Goal: Task Accomplishment & Management: Manage account settings

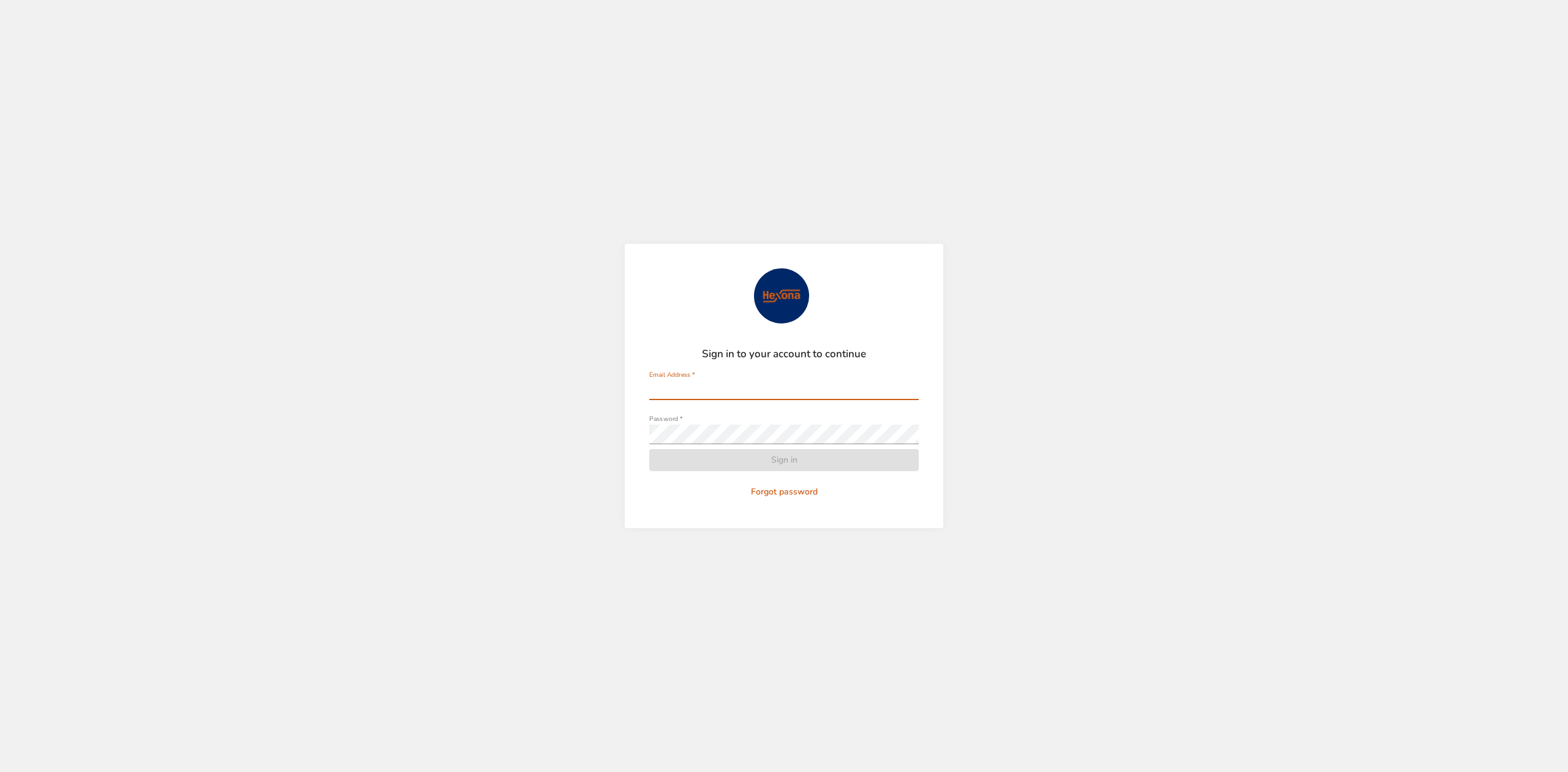
type input "**********"
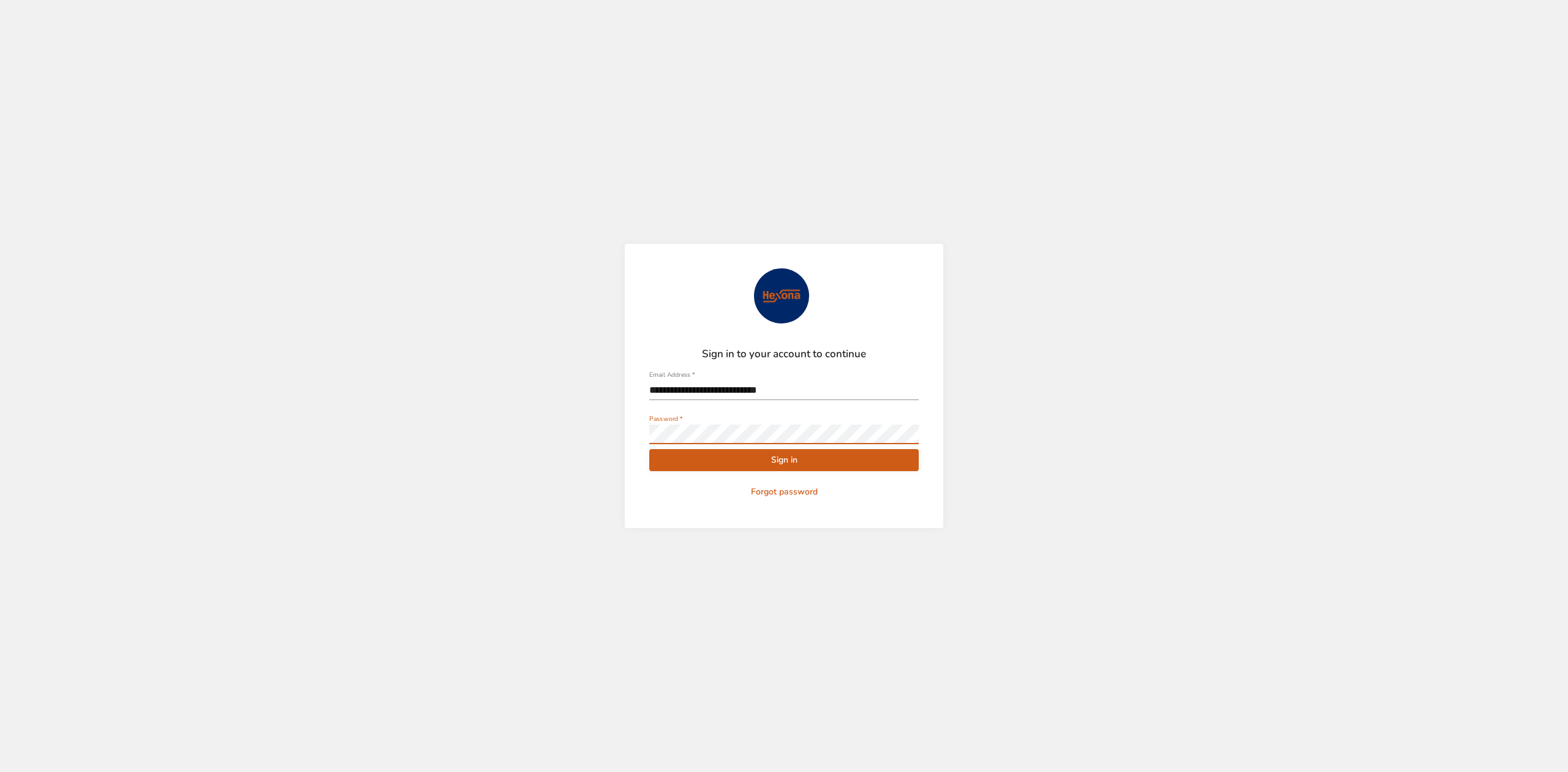
click at [689, 455] on span "Sign in" at bounding box center [784, 460] width 250 height 15
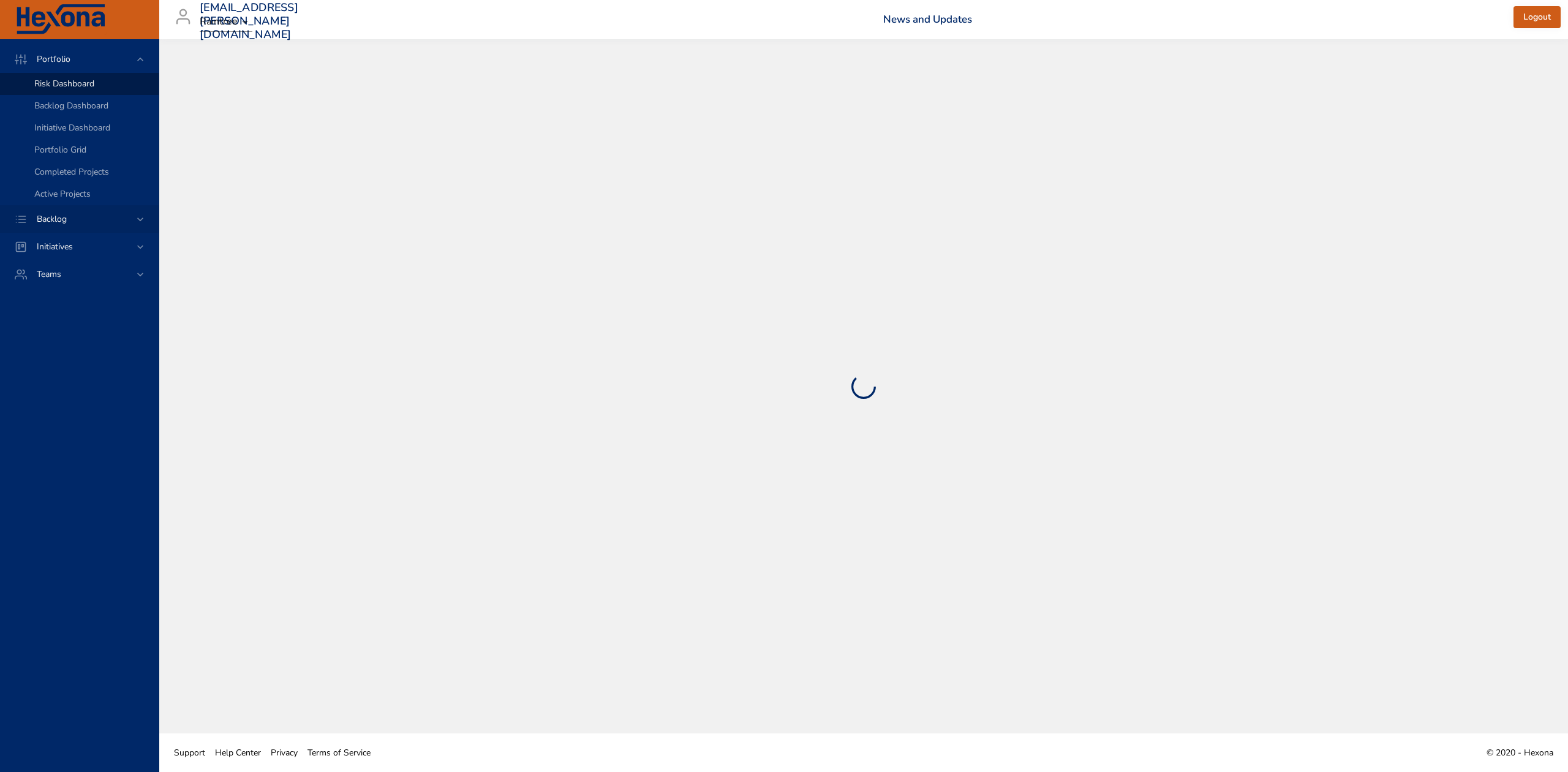
click at [97, 223] on div "Backlog" at bounding box center [80, 219] width 108 height 13
click at [62, 109] on span "Backlog Details" at bounding box center [64, 111] width 59 height 12
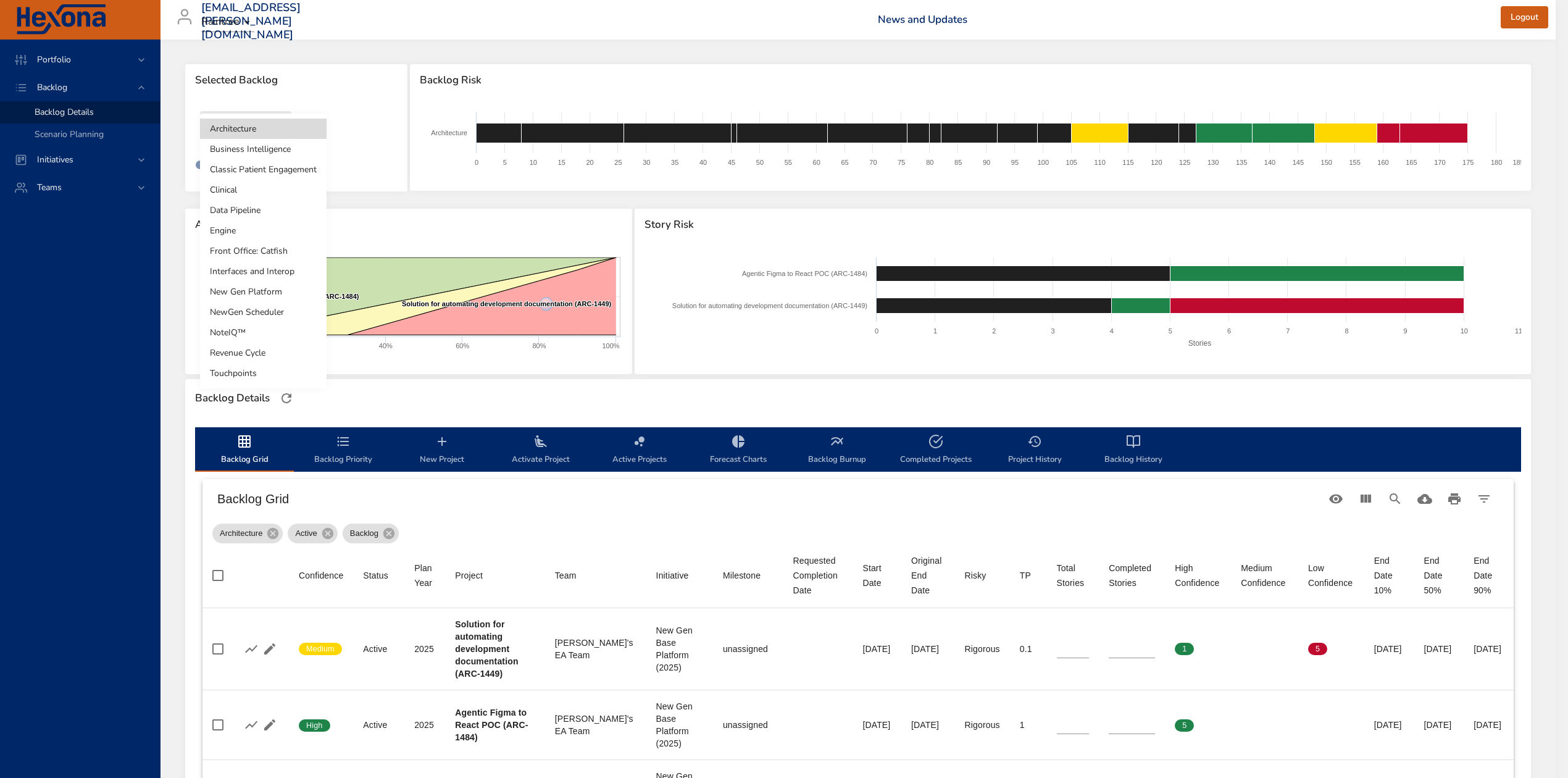
click at [258, 117] on body "Portfolio Backlog Backlog Details Scenario Planning Initiatives Teams [EMAIL_AD…" at bounding box center [784, 389] width 1568 height 778
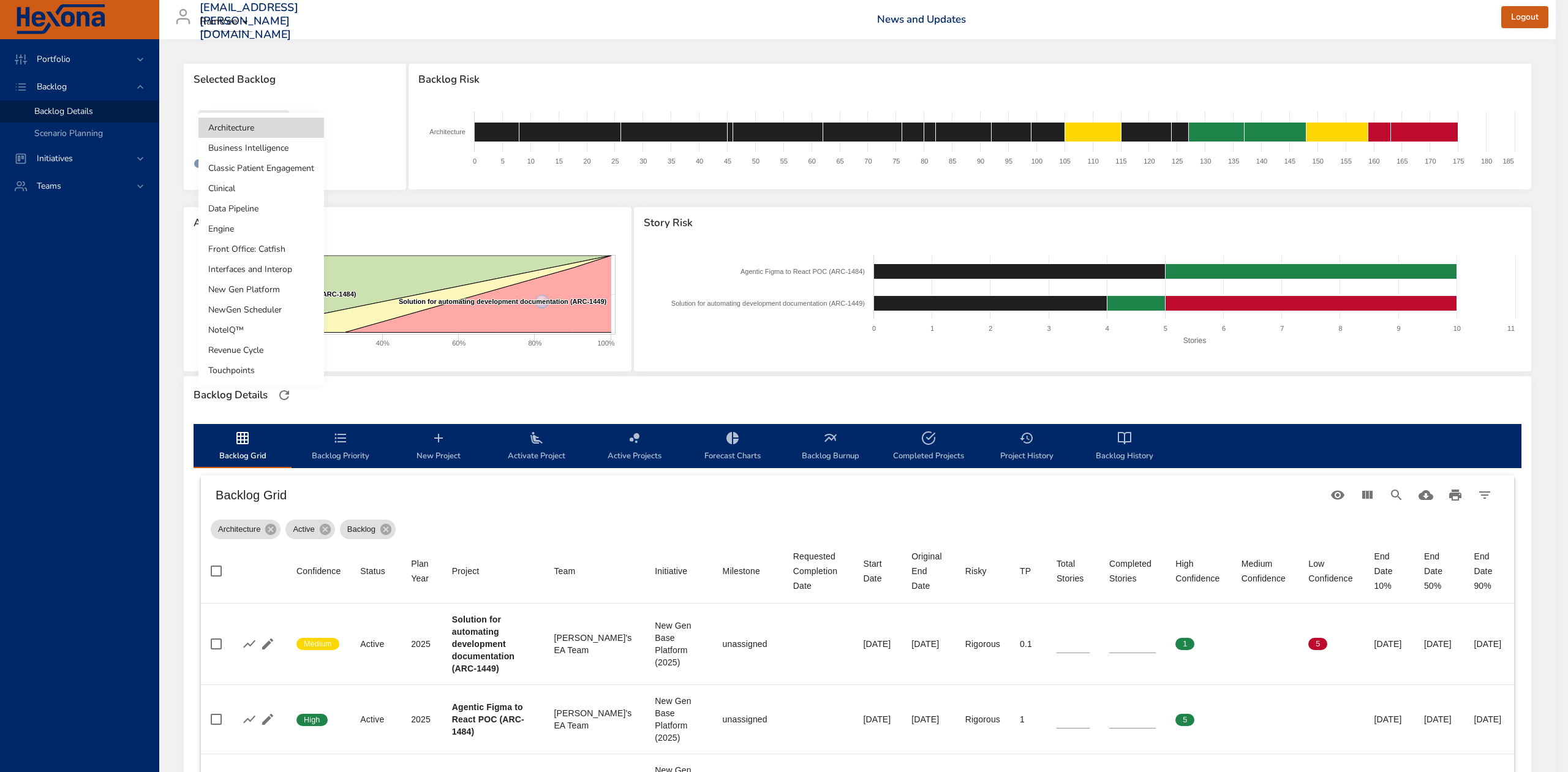
click at [273, 332] on li "NoteIQ™" at bounding box center [261, 330] width 126 height 20
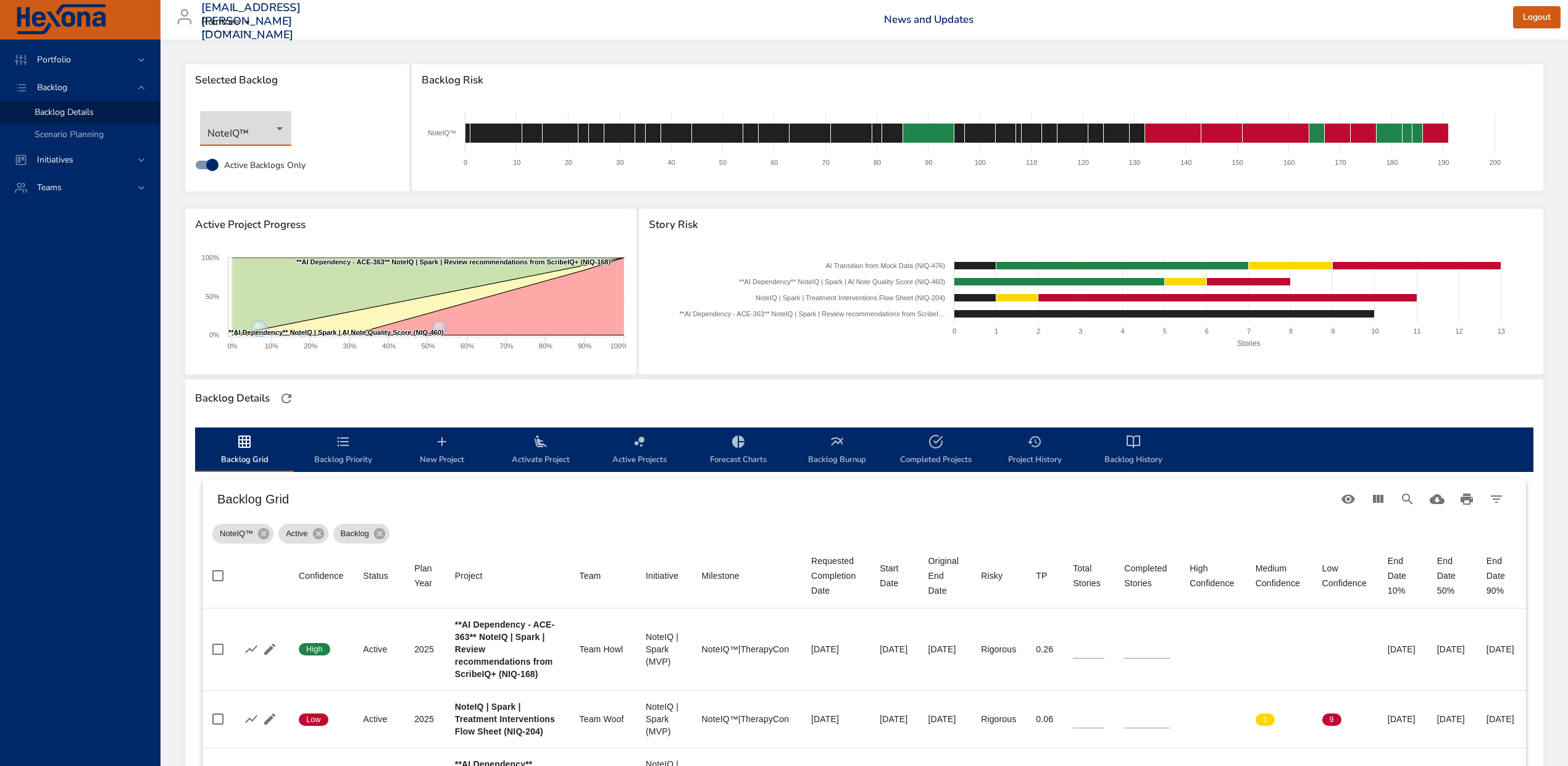
scroll to position [247, 0]
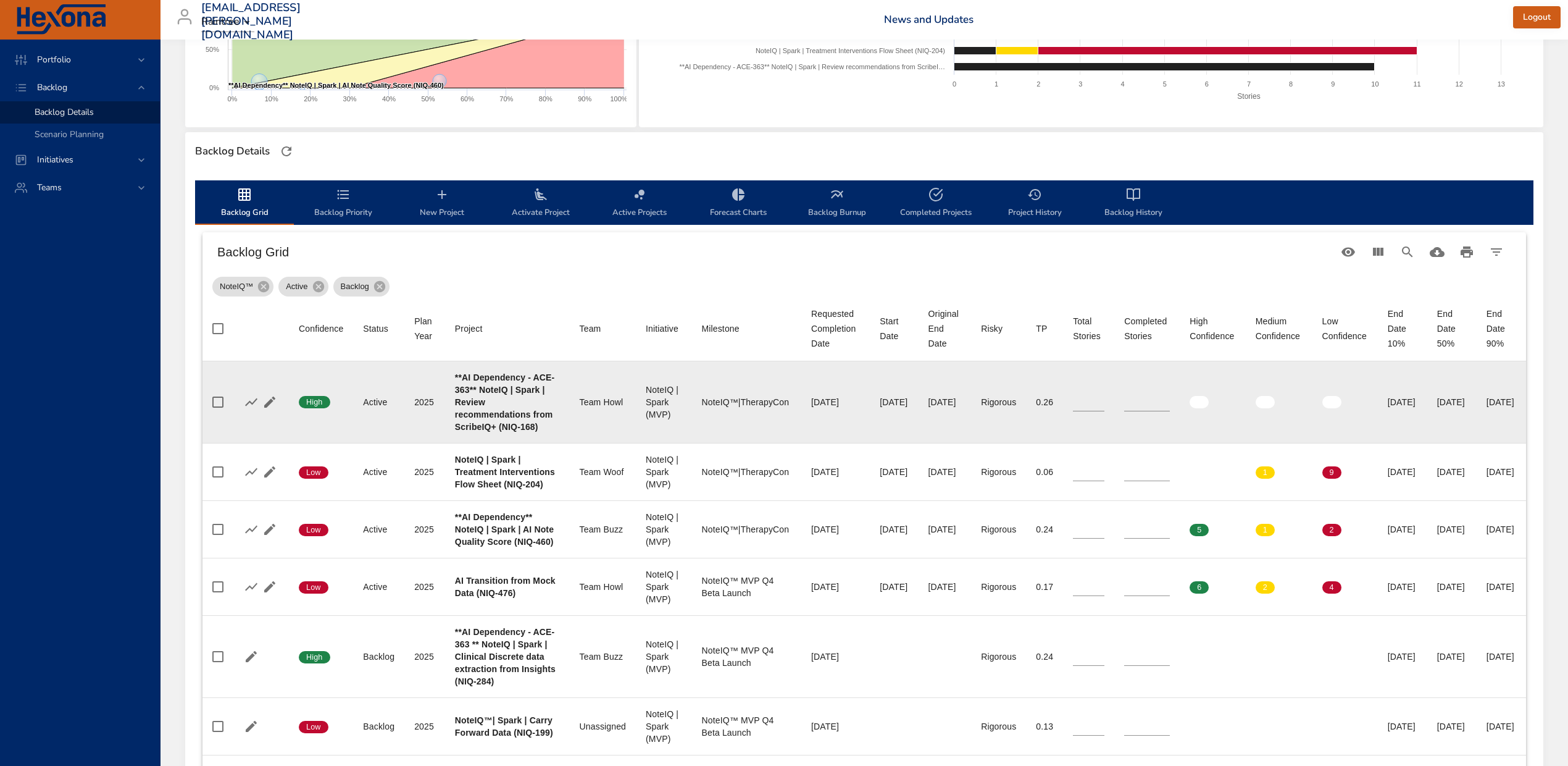
click at [480, 432] on b "**AI Dependency - ACE-363** NoteIQ | Spark | Review recommendations from Scribe…" at bounding box center [505, 402] width 100 height 59
copy b "168"
click at [262, 409] on icon "button" at bounding box center [270, 402] width 14 height 14
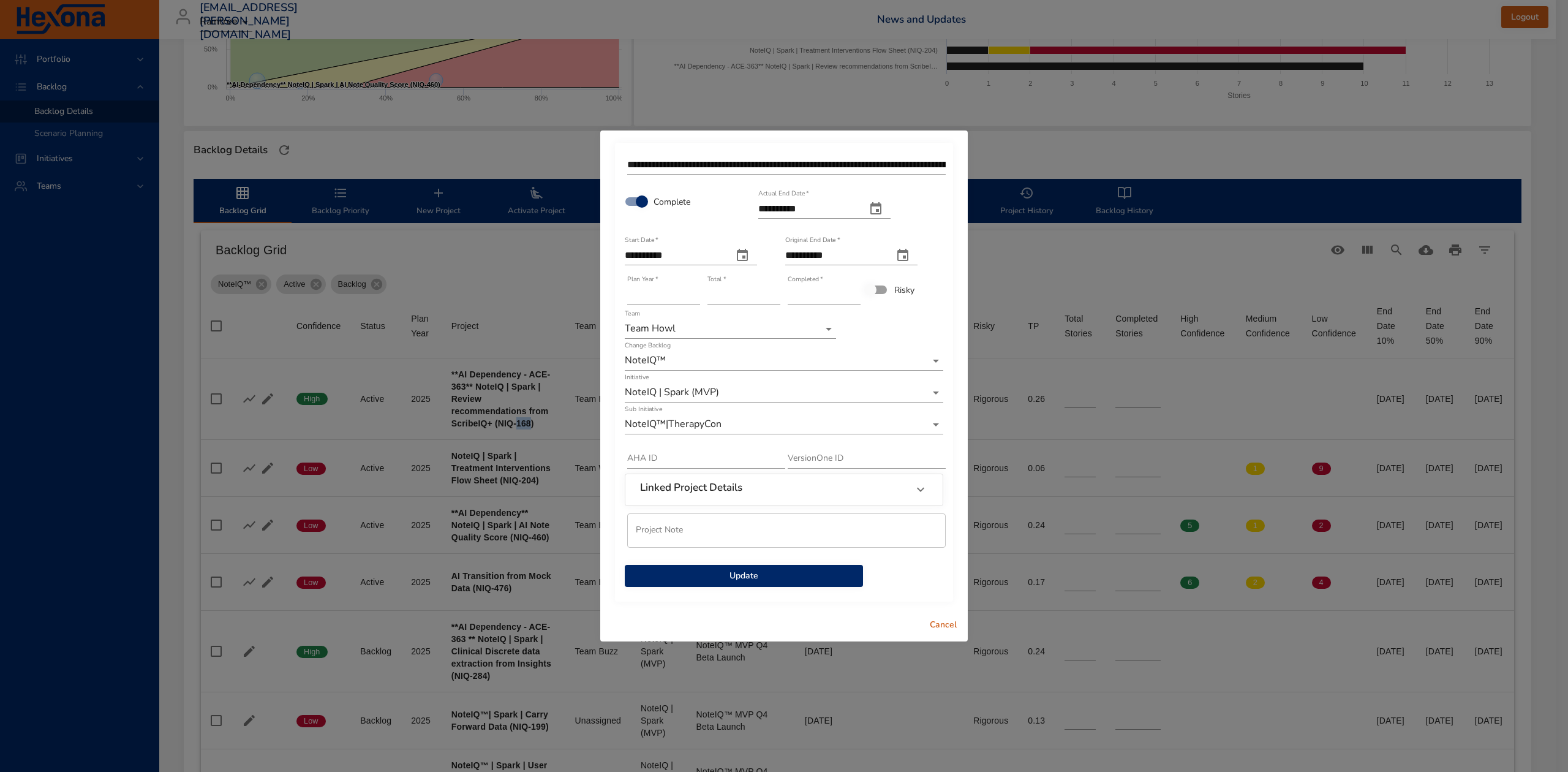
click at [891, 207] on button "actual end date" at bounding box center [876, 209] width 29 height 29
click at [840, 319] on p "14" at bounding box center [840, 323] width 10 height 12
type input "**********"
click at [772, 572] on span "Update" at bounding box center [744, 576] width 219 height 15
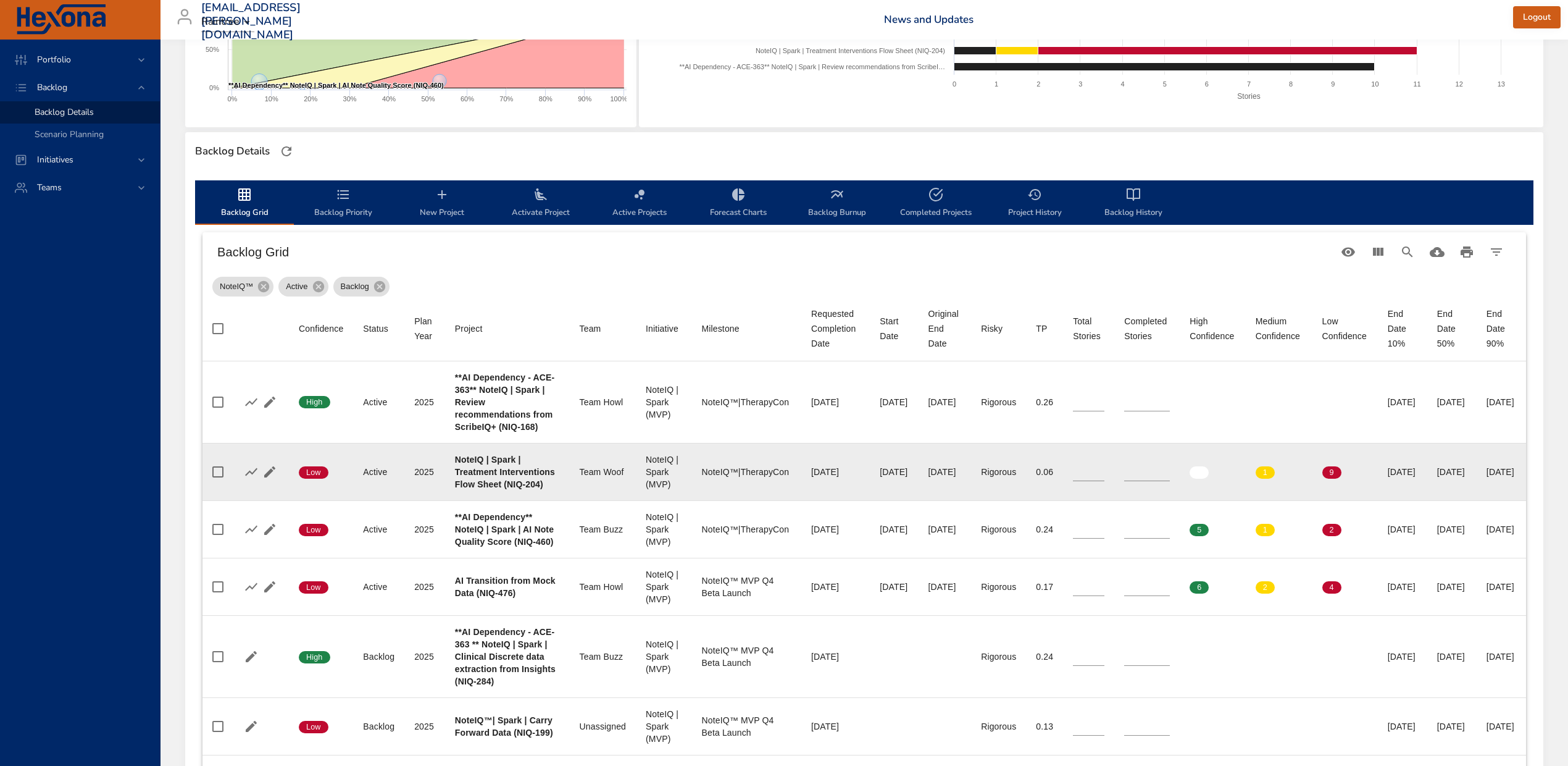
click at [461, 489] on b "NoteIQ | Spark | Treatment Interventions Flow Sheet (NIQ-204)" at bounding box center [505, 471] width 100 height 35
copy b "204"
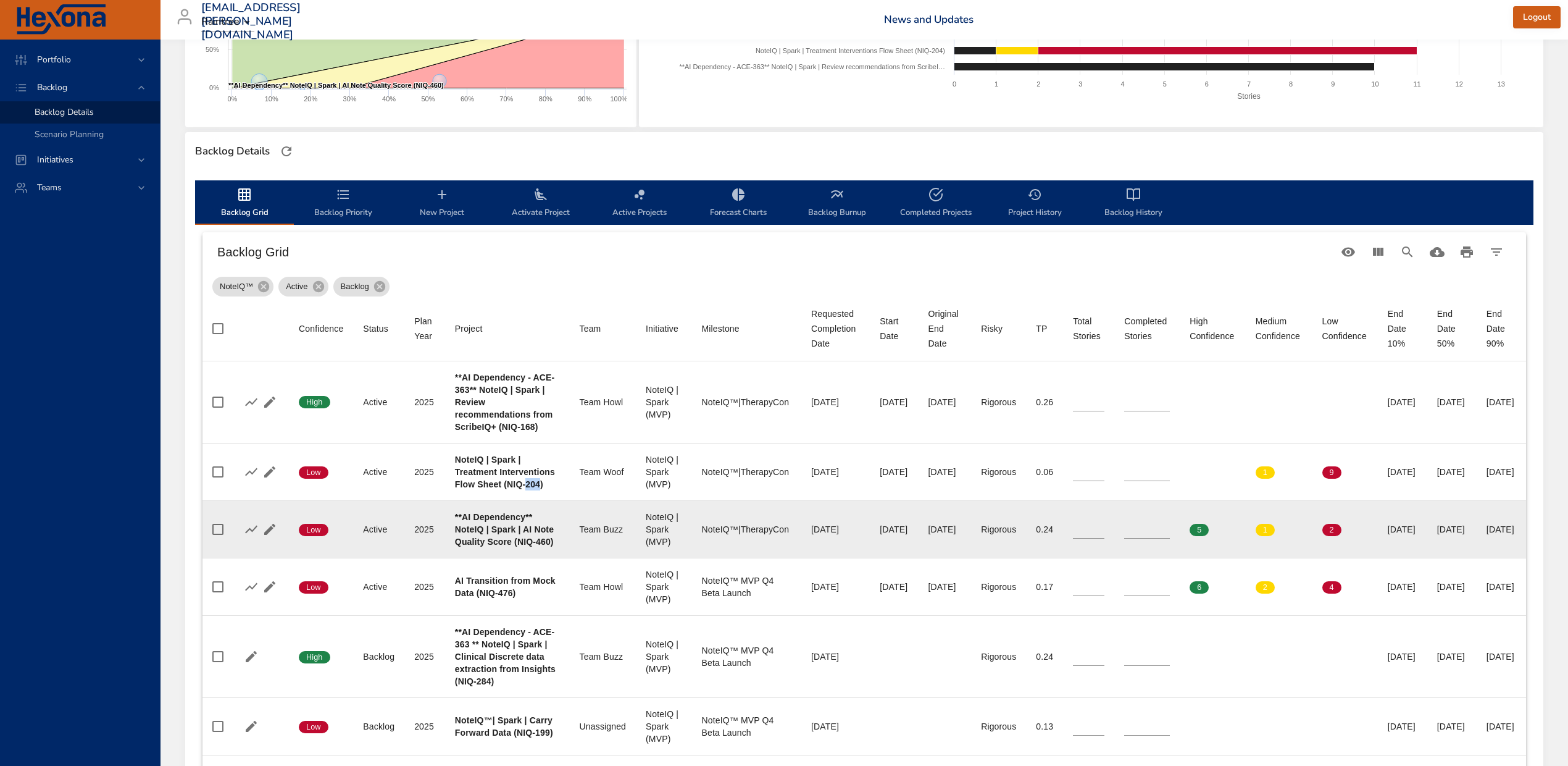
click at [504, 547] on b "**AI Dependency** NoteIQ | Spark | AI Note Quality Score (NIQ-460)" at bounding box center [504, 529] width 99 height 35
copy b "460"
drag, startPoint x: 1107, startPoint y: 587, endPoint x: 1099, endPoint y: 585, distance: 8.2
click at [1115, 558] on td "Completed Stories *" at bounding box center [1148, 529] width 66 height 58
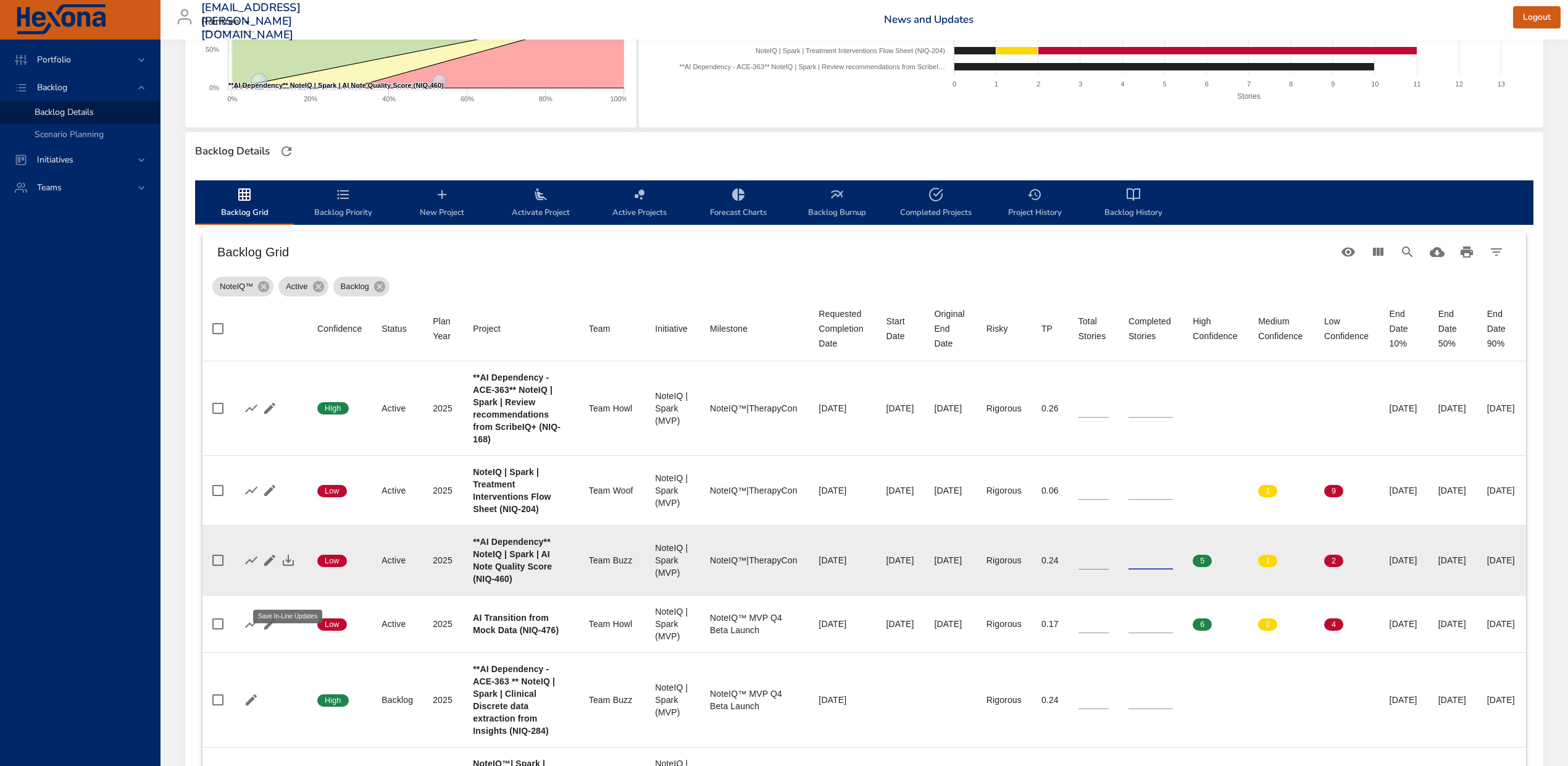
type input "*"
click at [295, 569] on button "button" at bounding box center [288, 560] width 18 height 18
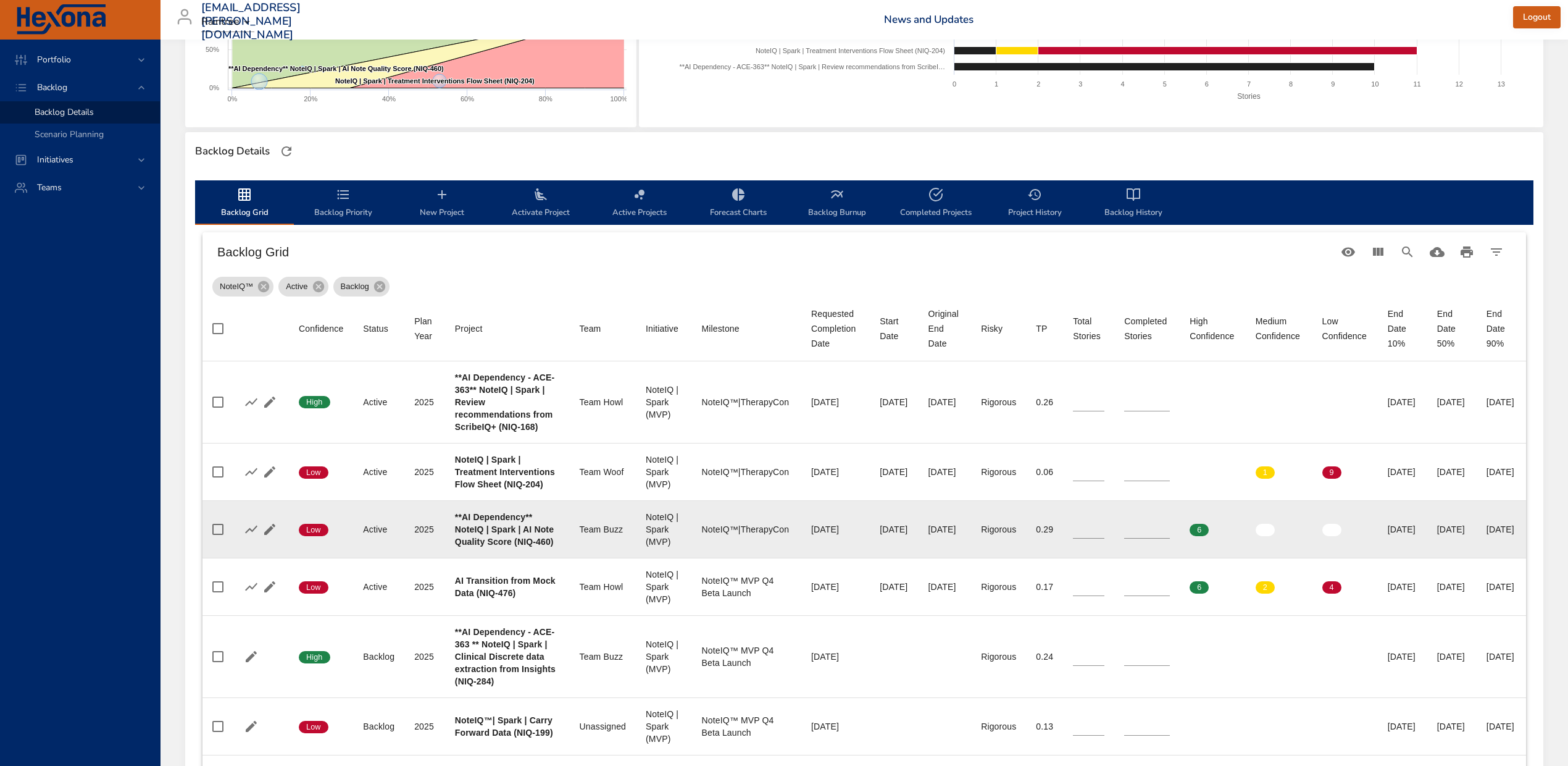
click at [178, 540] on div "Selected Backlog NoteIQ™ Active Backlogs Only Backlog Risk Created with Highcha…" at bounding box center [864, 476] width 1408 height 1367
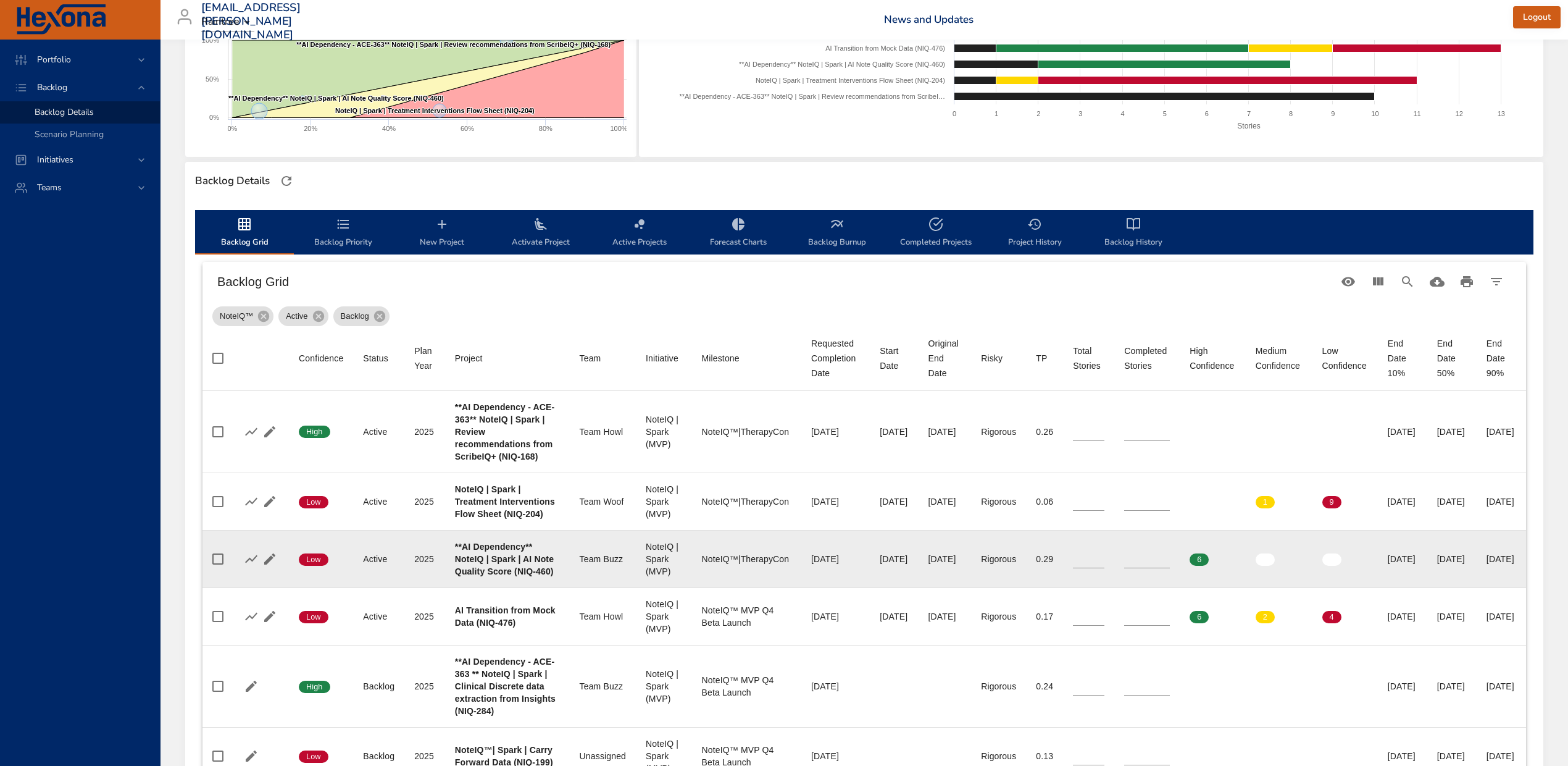
scroll to position [0, 0]
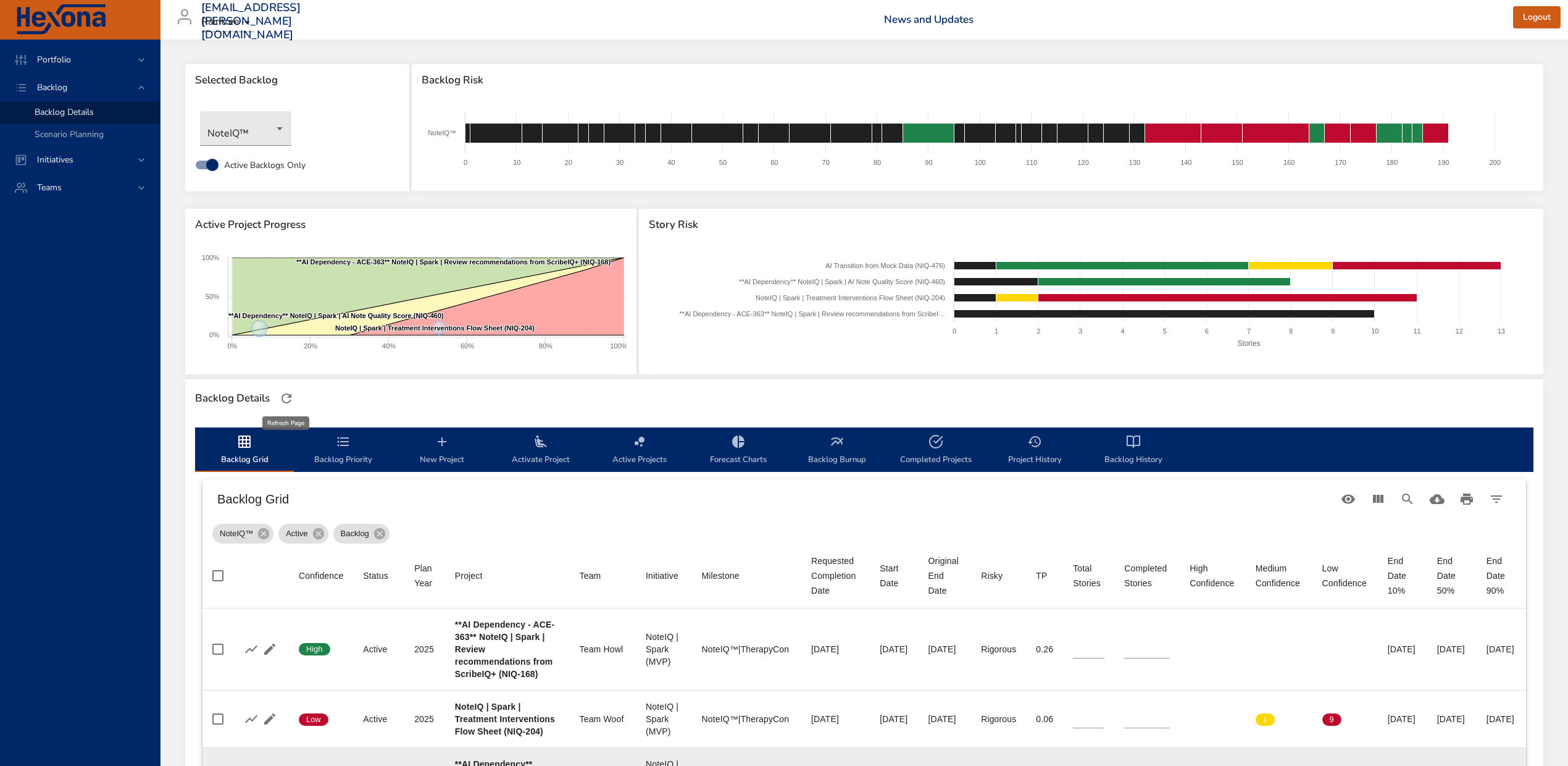
click at [290, 395] on icon "button" at bounding box center [286, 398] width 10 height 10
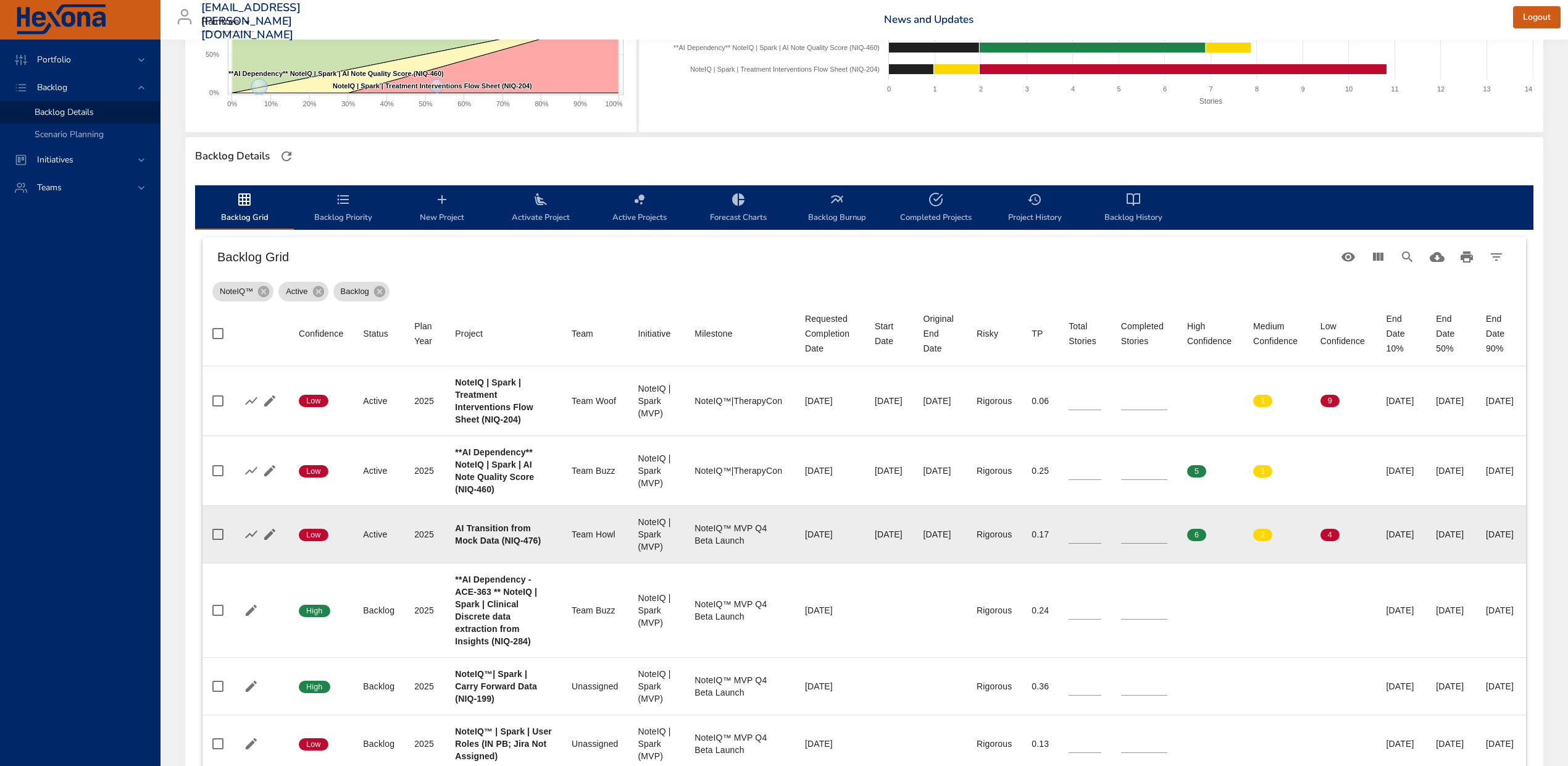
scroll to position [247, 0]
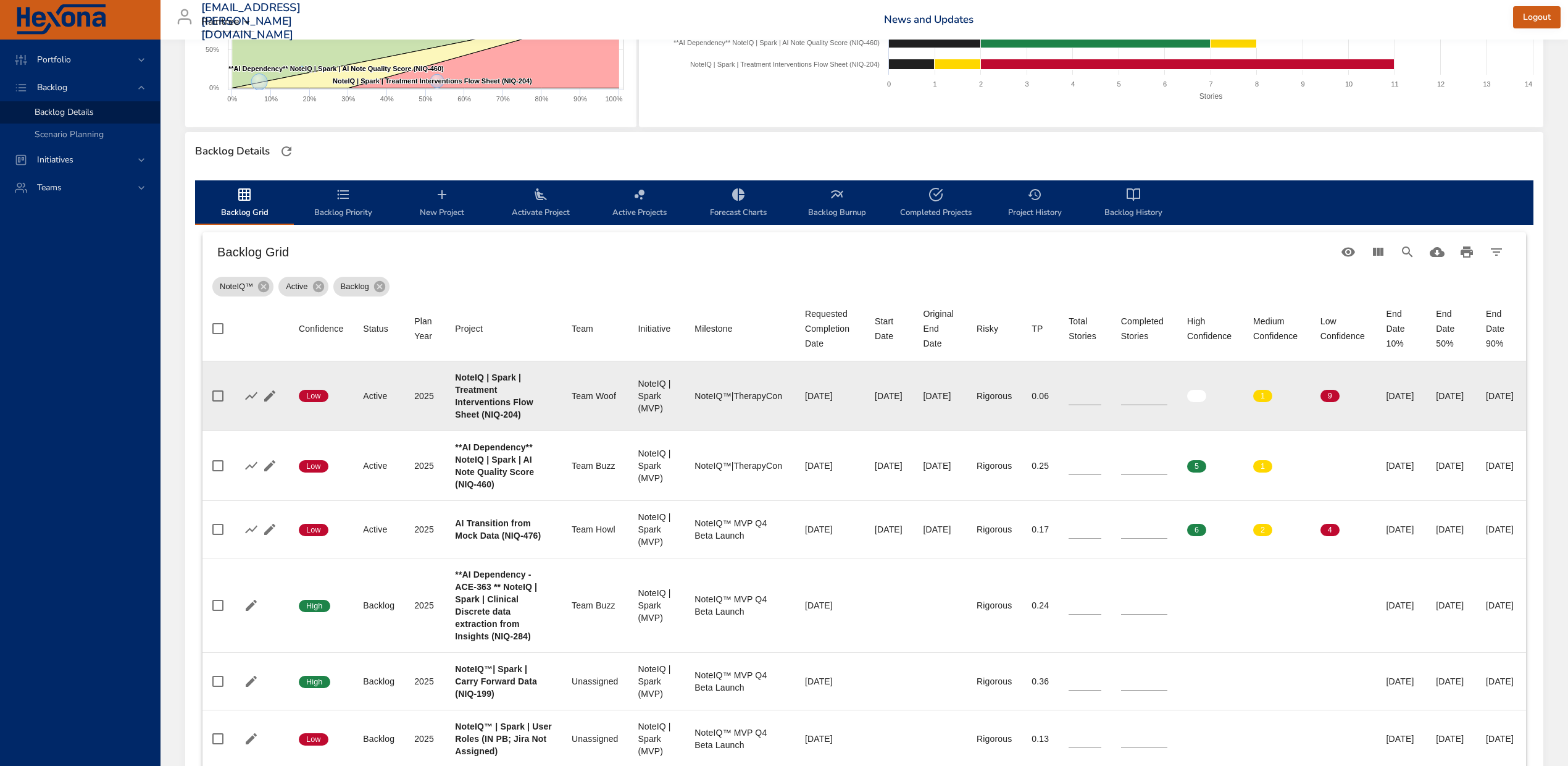
click at [1320, 401] on span "9" at bounding box center [1330, 396] width 19 height 11
drag, startPoint x: 1103, startPoint y: 409, endPoint x: 1080, endPoint y: 405, distance: 23.3
click at [1111, 405] on td "Completed Stories *" at bounding box center [1144, 396] width 66 height 70
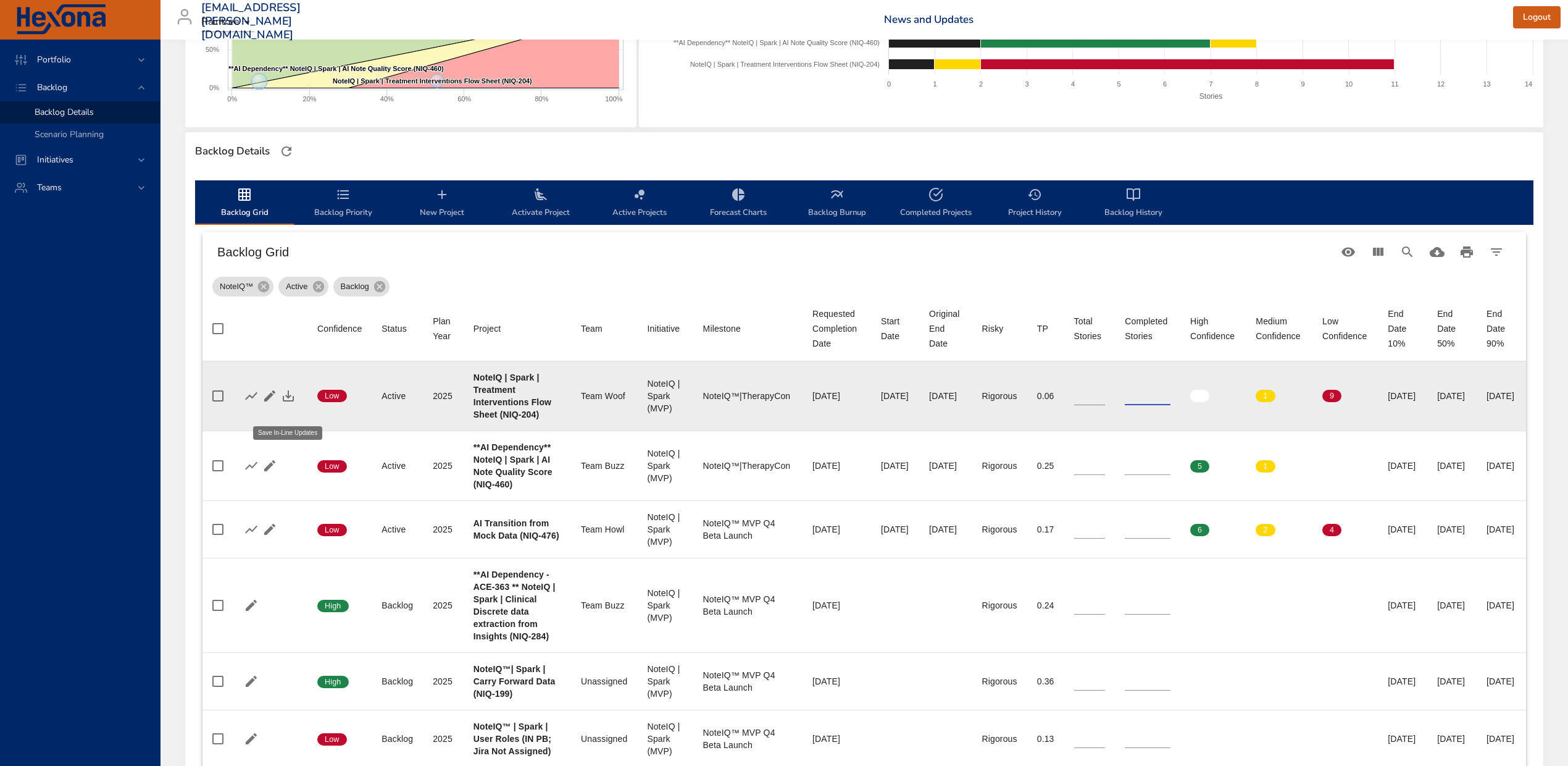
click at [285, 403] on icon "button" at bounding box center [288, 396] width 14 height 14
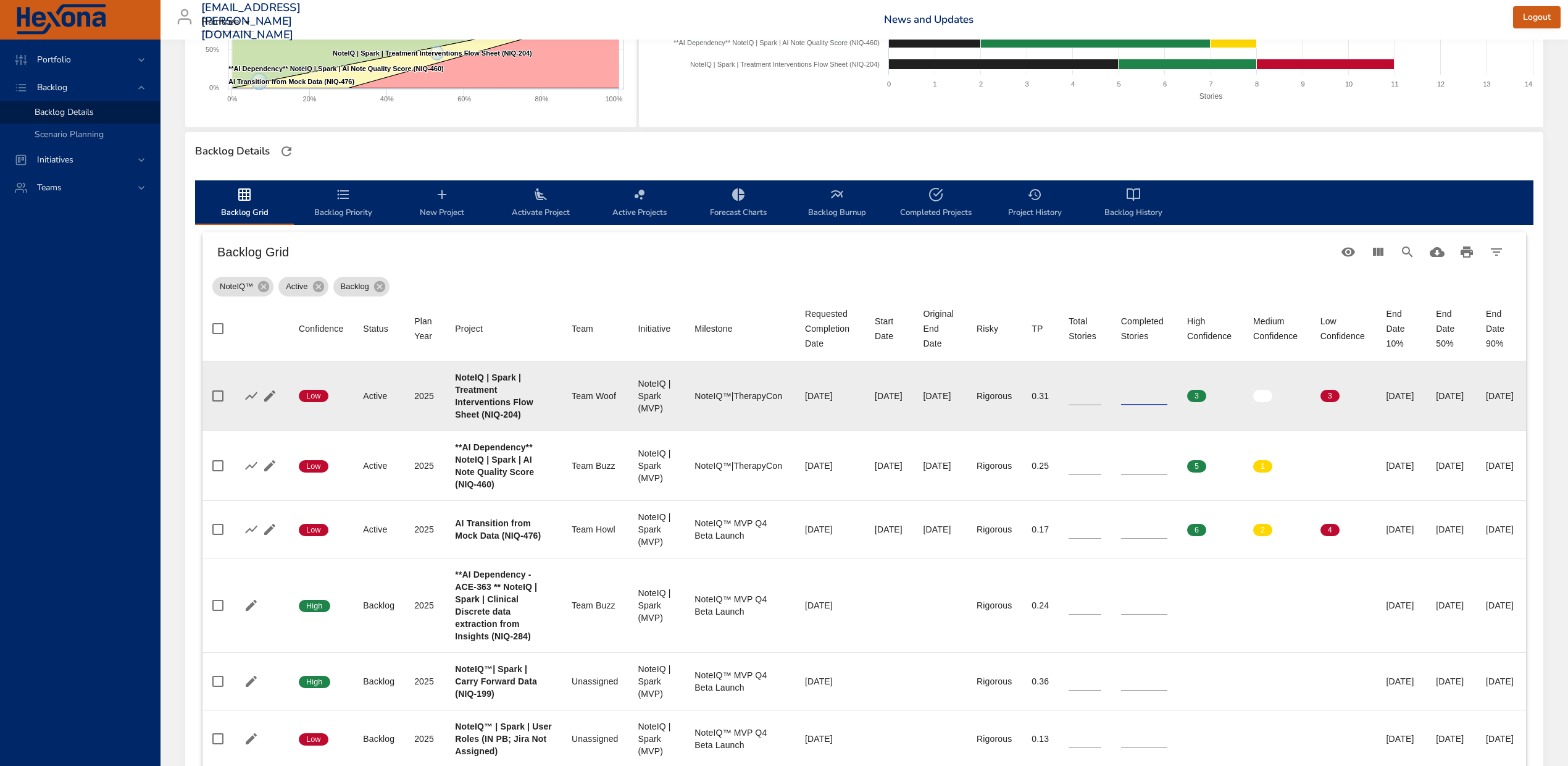
drag, startPoint x: 1101, startPoint y: 408, endPoint x: 1084, endPoint y: 404, distance: 17.5
click at [1111, 404] on td "Completed Stories *" at bounding box center [1144, 396] width 66 height 70
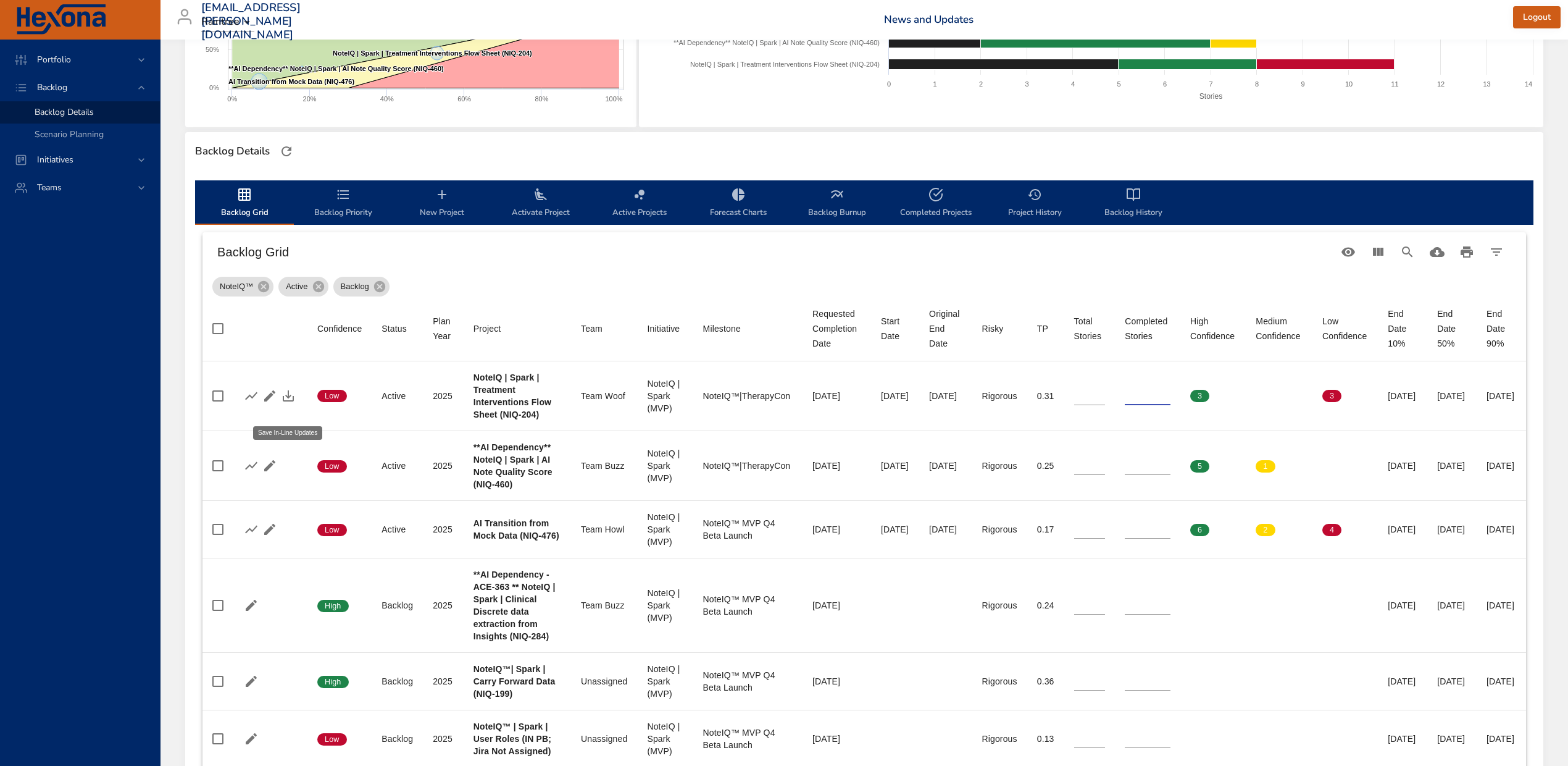
type input "*"
click at [293, 403] on icon "button" at bounding box center [288, 396] width 14 height 14
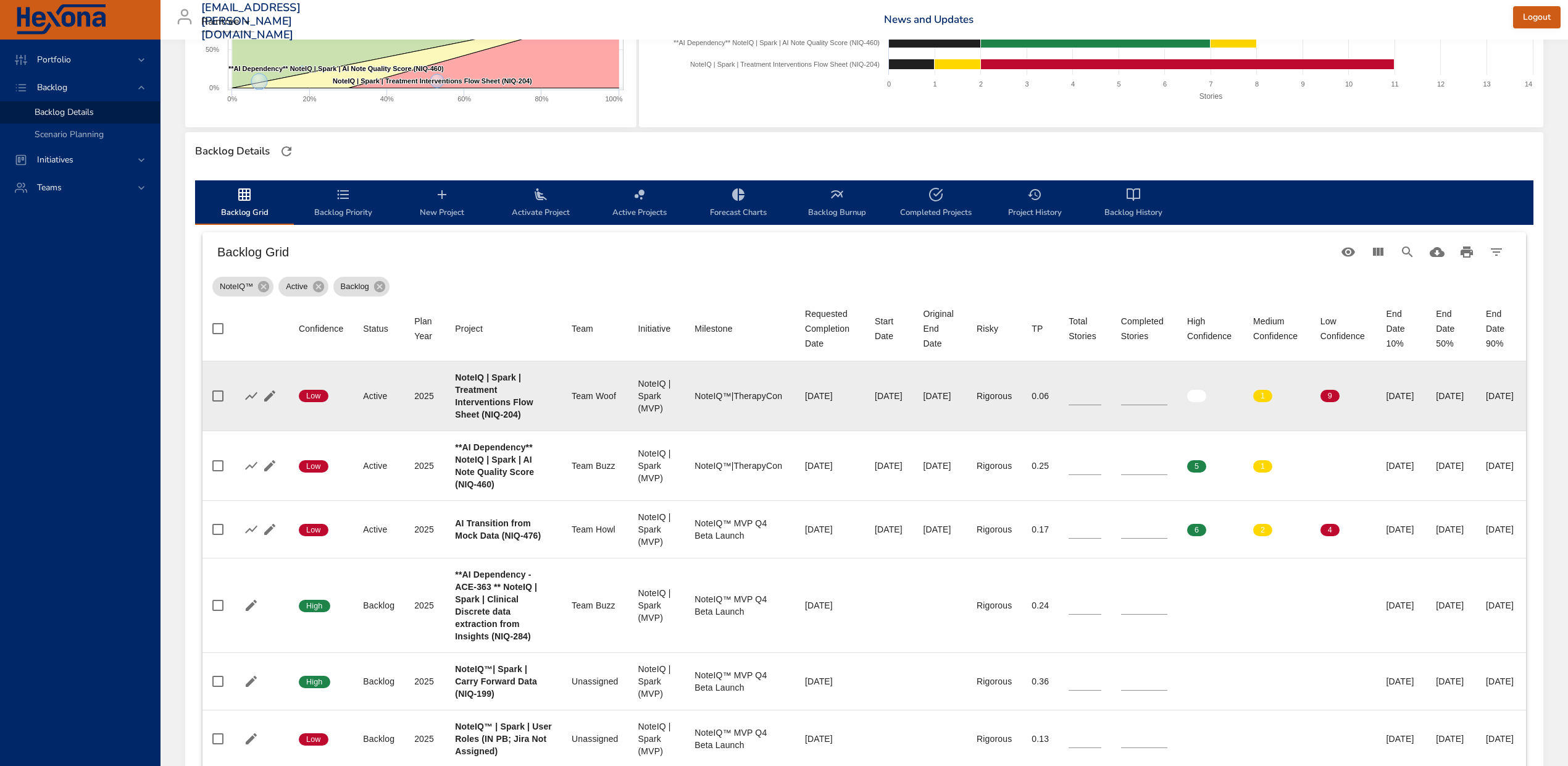
drag, startPoint x: 1412, startPoint y: 408, endPoint x: 1465, endPoint y: 411, distance: 53.1
click at [1465, 411] on td "End Date 50% [DATE]" at bounding box center [1451, 396] width 50 height 70
click at [1436, 402] on div "[DATE]" at bounding box center [1451, 395] width 30 height 12
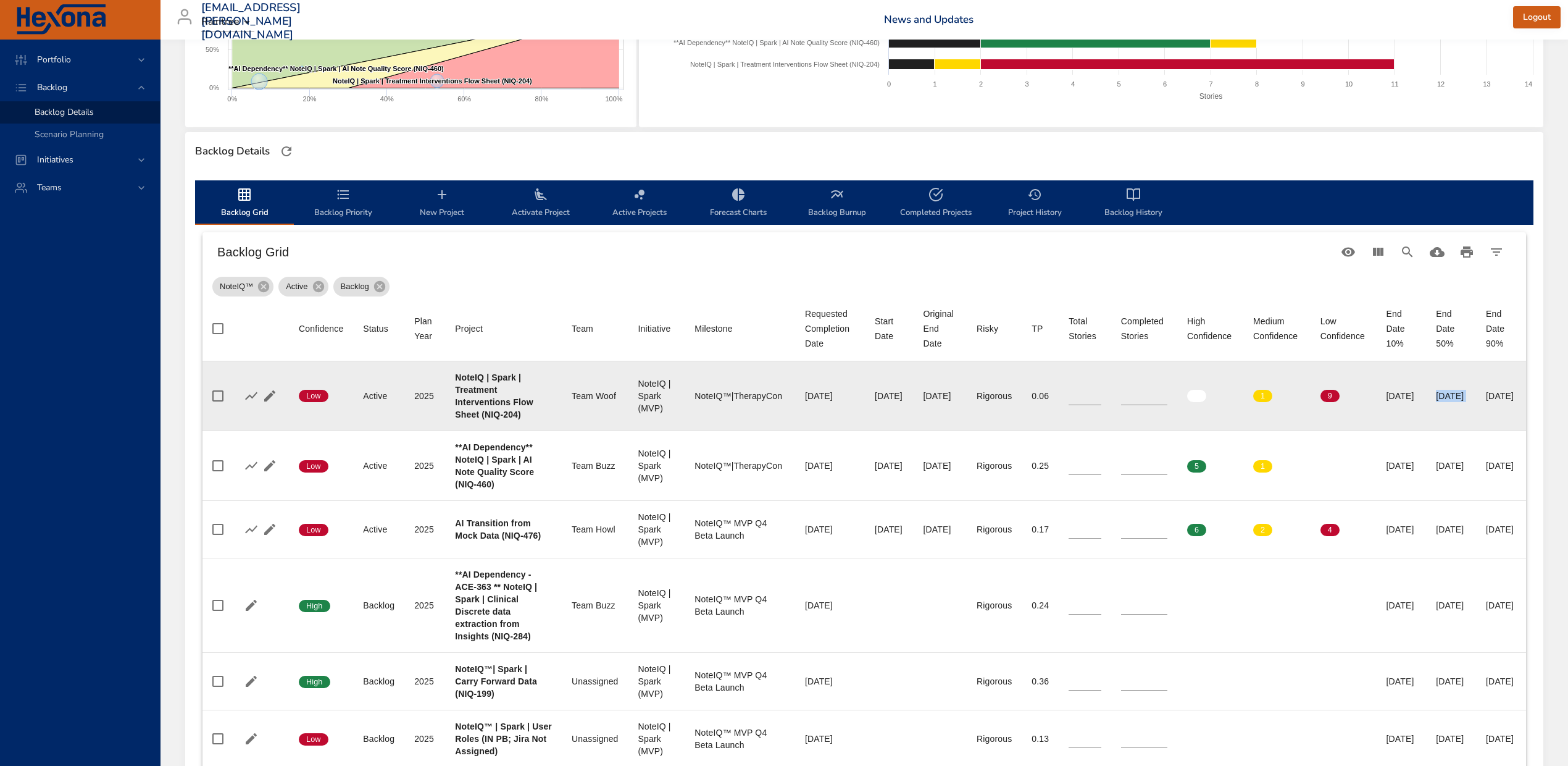
click at [1436, 402] on div "[DATE]" at bounding box center [1451, 395] width 30 height 12
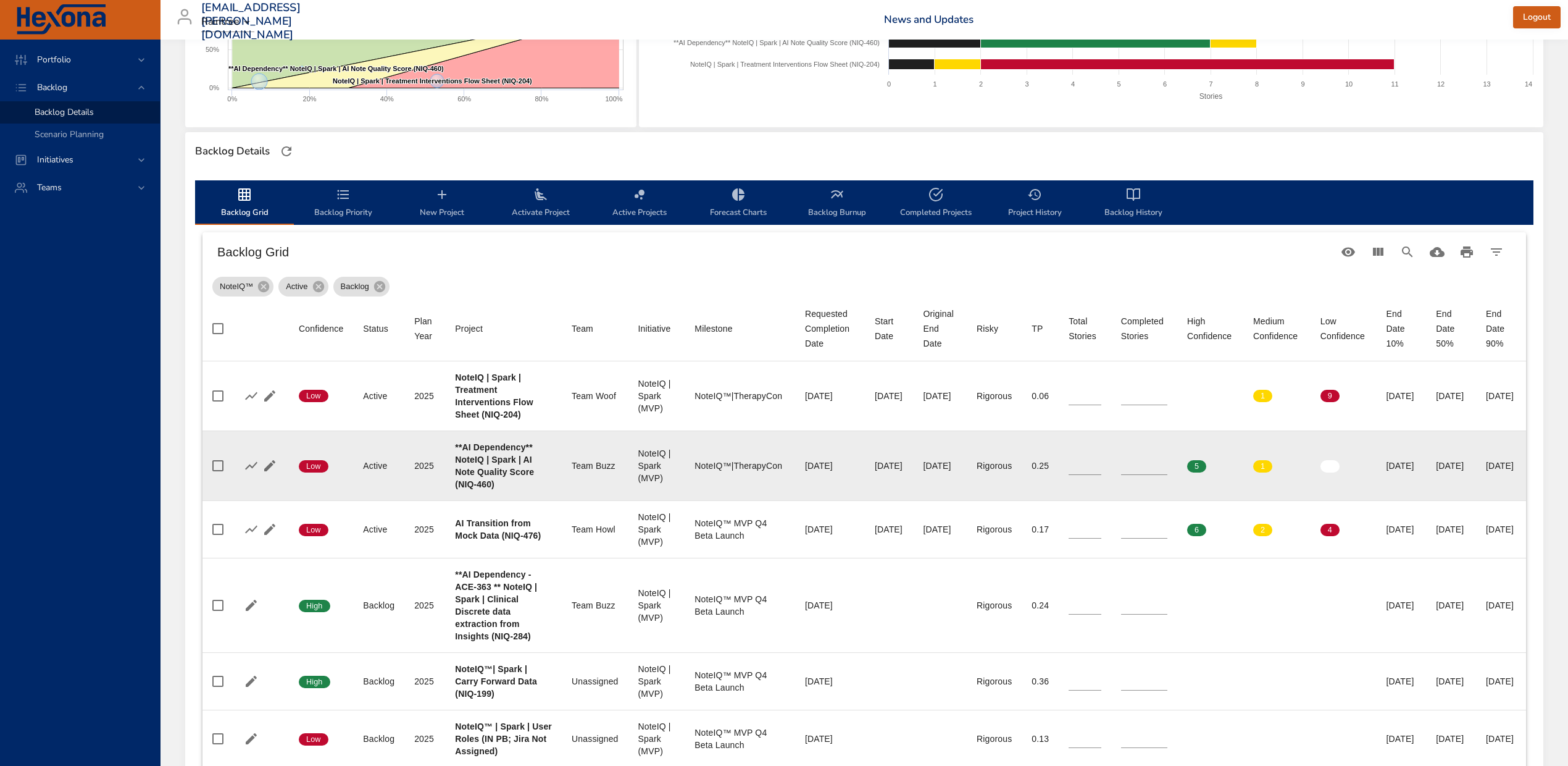
click at [795, 500] on td "Requested Completion Date [DATE]" at bounding box center [830, 465] width 70 height 70
drag, startPoint x: 1411, startPoint y: 507, endPoint x: 1438, endPoint y: 507, distance: 27.0
click at [1438, 472] on div "[DATE]" at bounding box center [1451, 465] width 30 height 12
click at [1446, 472] on div "[DATE]" at bounding box center [1451, 465] width 30 height 12
drag, startPoint x: 1455, startPoint y: 509, endPoint x: 1411, endPoint y: 503, distance: 44.4
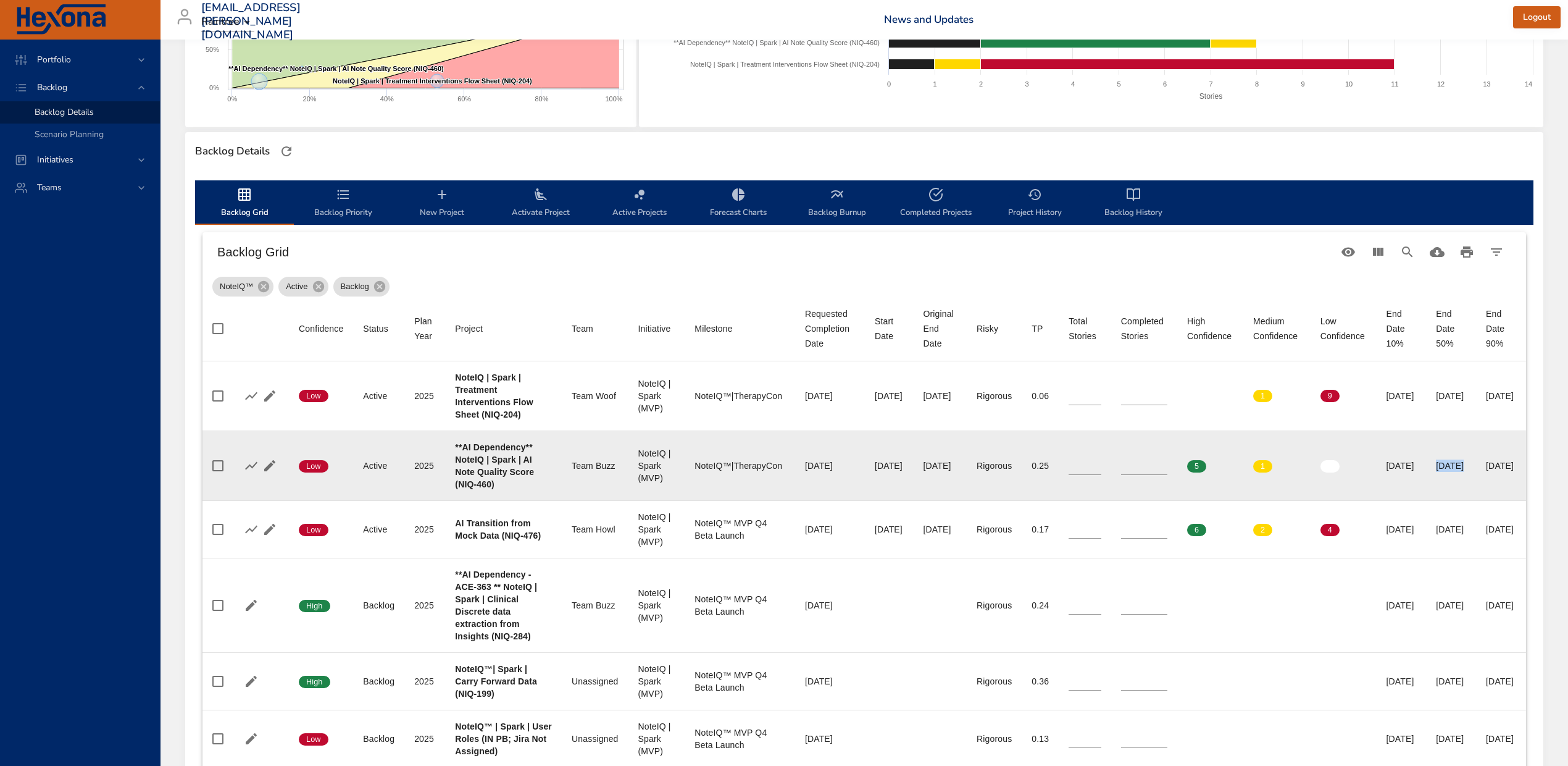
click at [1436, 472] on div "[DATE]" at bounding box center [1451, 465] width 30 height 12
click at [1125, 475] on input "*" at bounding box center [1144, 465] width 47 height 18
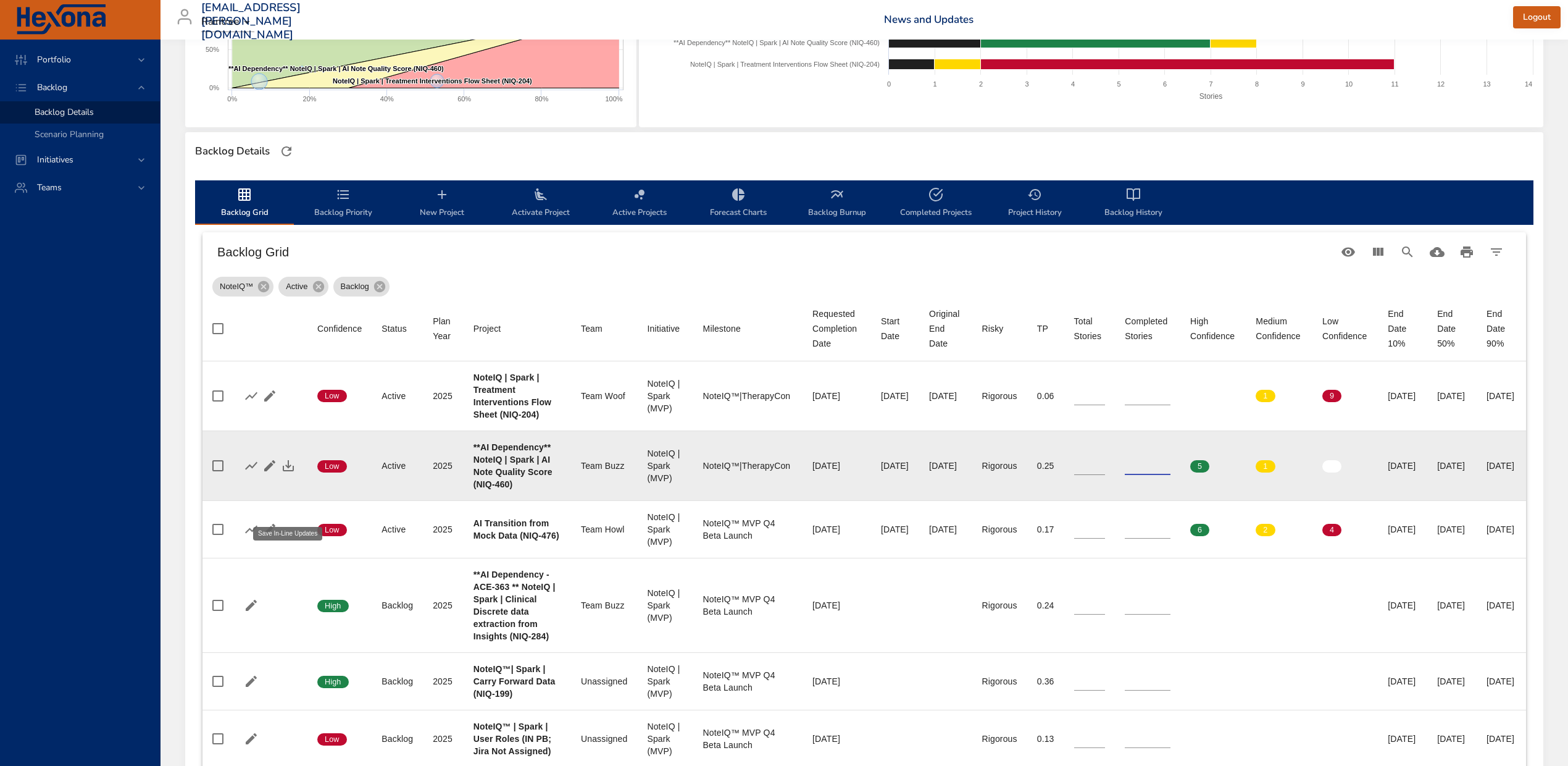
click at [284, 471] on icon "button" at bounding box center [288, 466] width 11 height 11
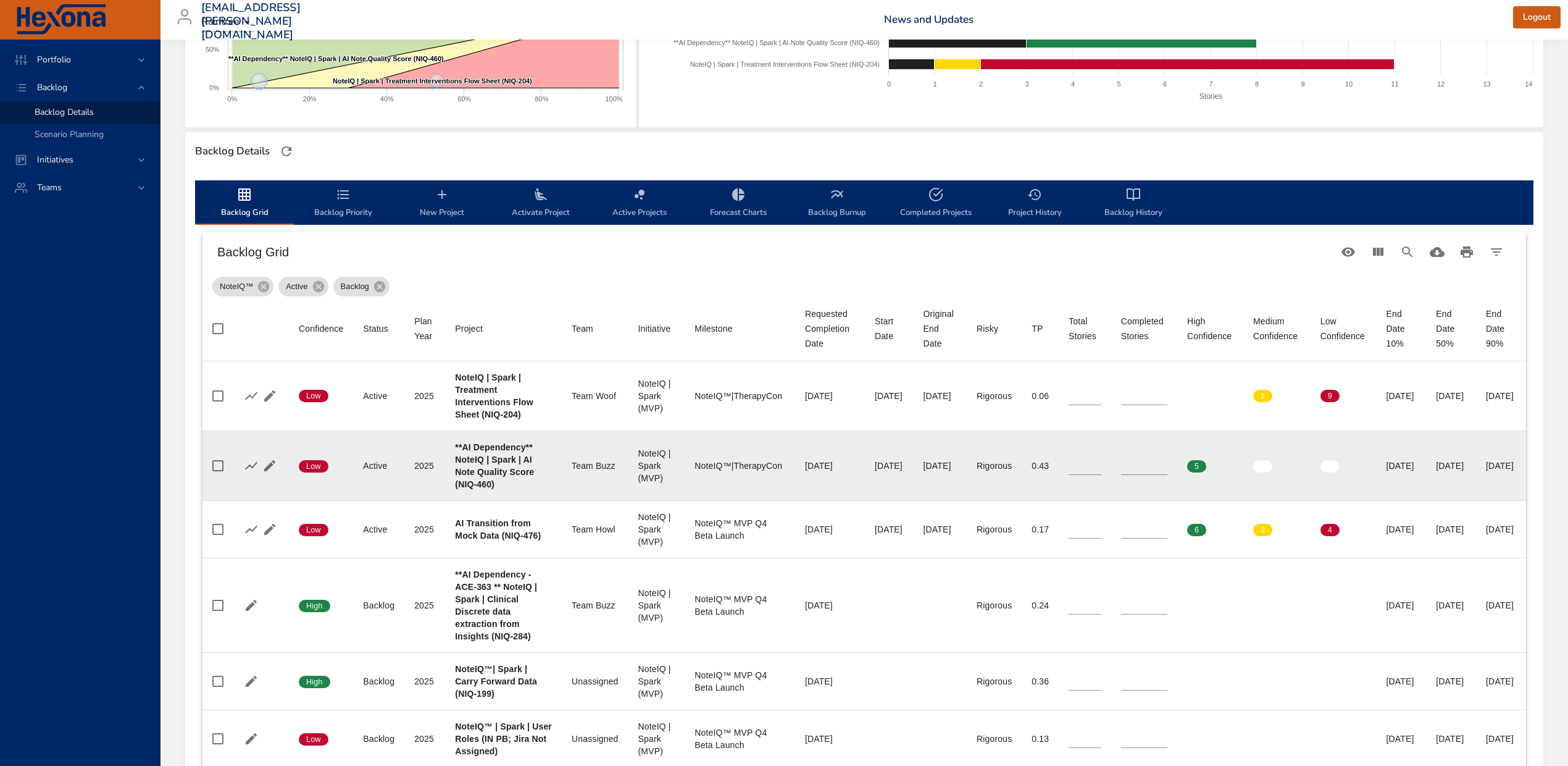
drag, startPoint x: 1410, startPoint y: 507, endPoint x: 1460, endPoint y: 510, distance: 50.1
click at [1460, 500] on td "End Date 50% [DATE]" at bounding box center [1451, 465] width 50 height 70
type input "*"
click at [1128, 475] on input "*" at bounding box center [1144, 465] width 47 height 18
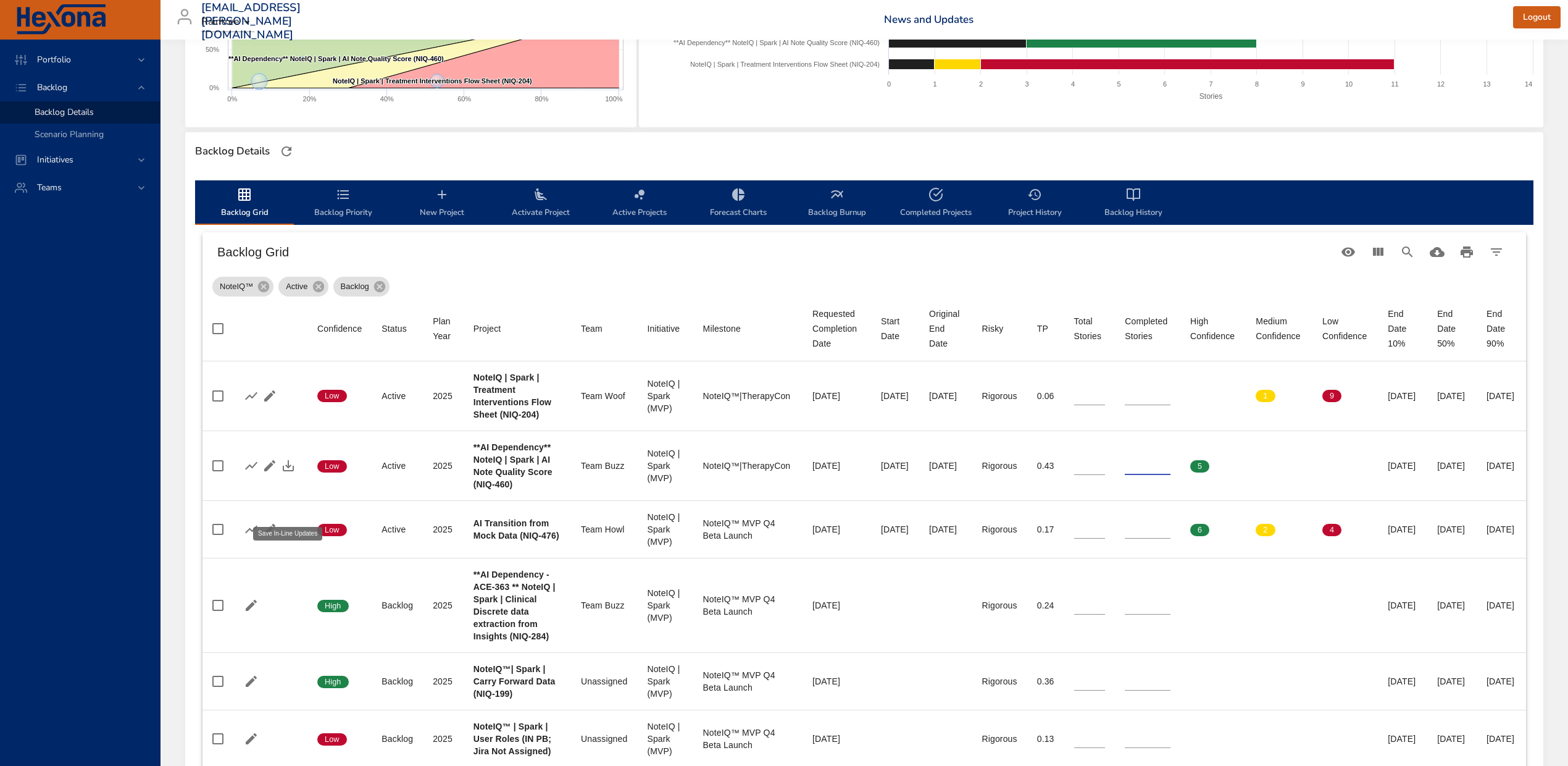
click at [290, 473] on icon "button" at bounding box center [288, 466] width 14 height 14
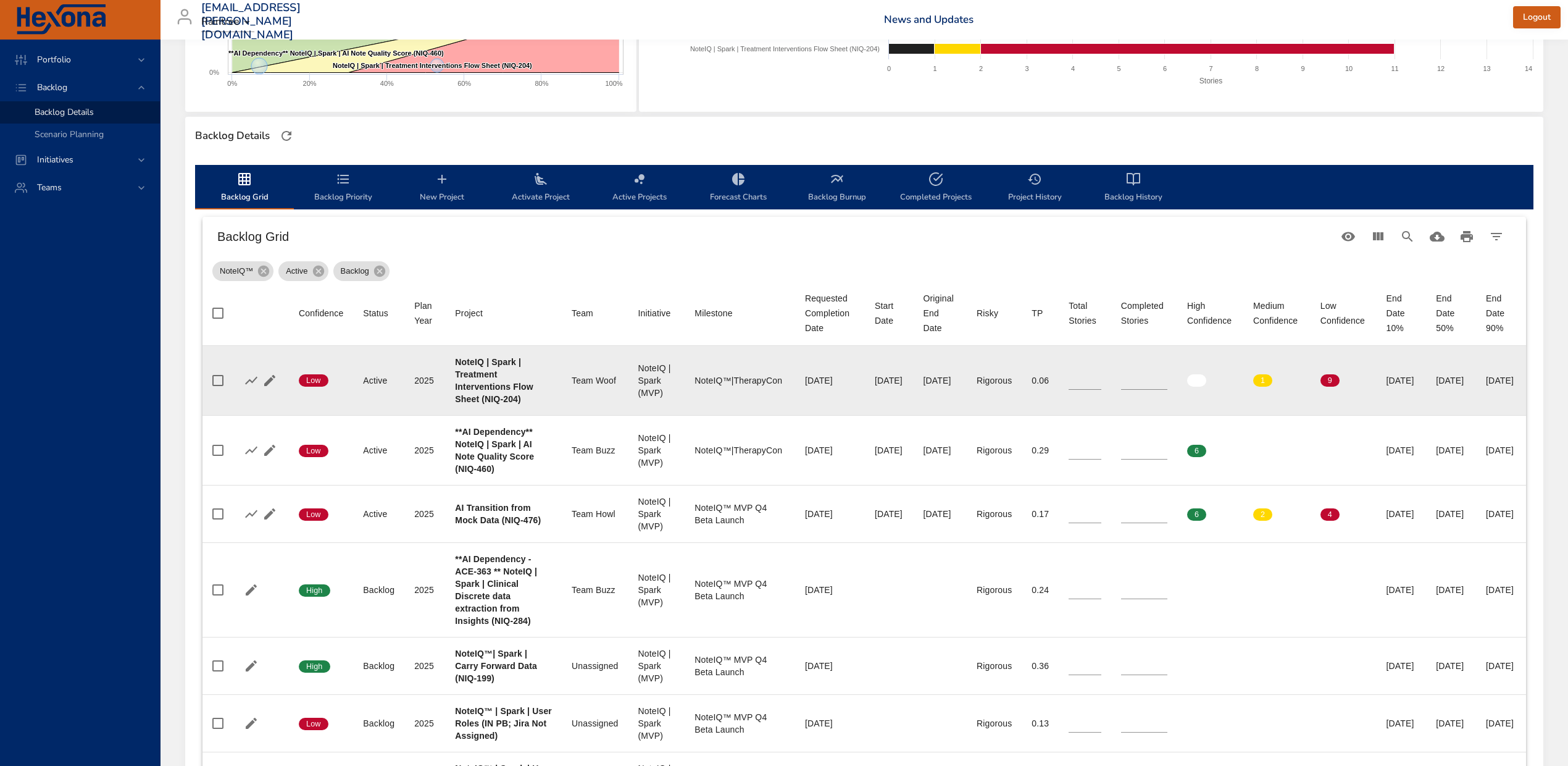
scroll to position [411, 0]
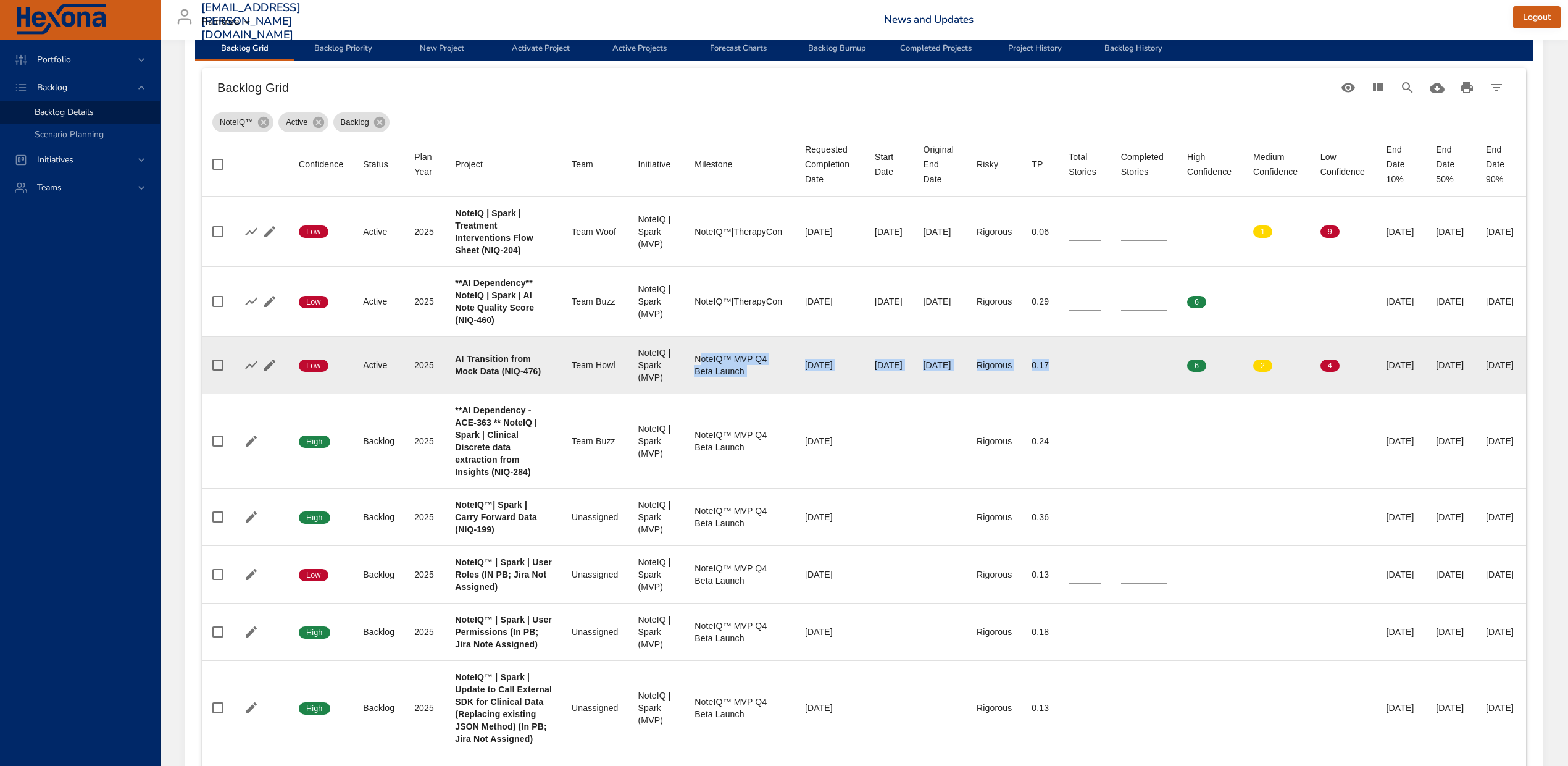
drag, startPoint x: 796, startPoint y: 414, endPoint x: 1096, endPoint y: 416, distance: 300.0
click at [1096, 393] on tr "Confidence Low Status Active Plan Year [DATE] Project AI Transition from Mock D…" at bounding box center [863, 365] width 1323 height 58
click at [795, 393] on td "Requested Completion Date [DATE]" at bounding box center [830, 365] width 70 height 58
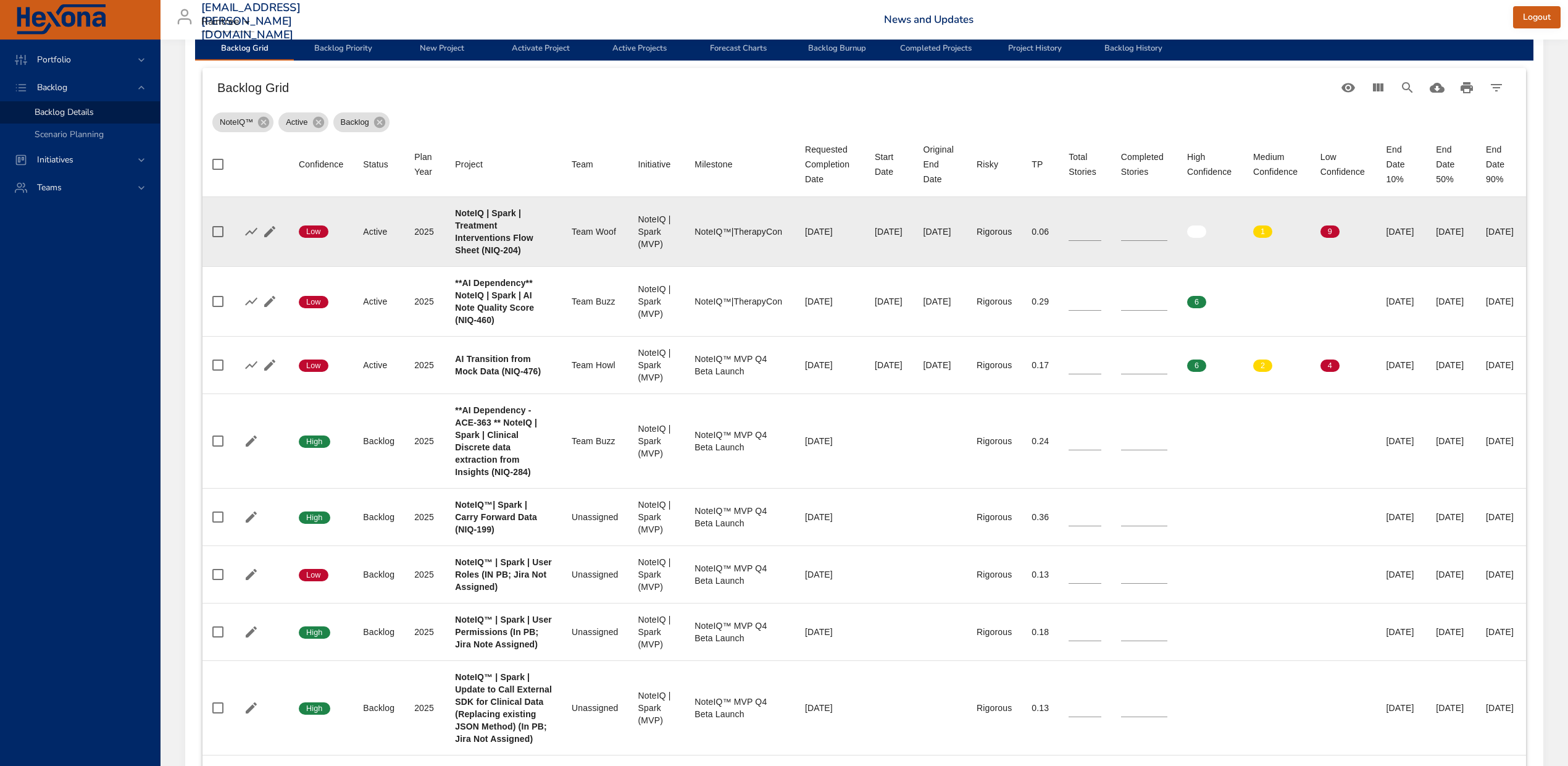
click at [571, 238] on div "Team Woof" at bounding box center [595, 231] width 47 height 12
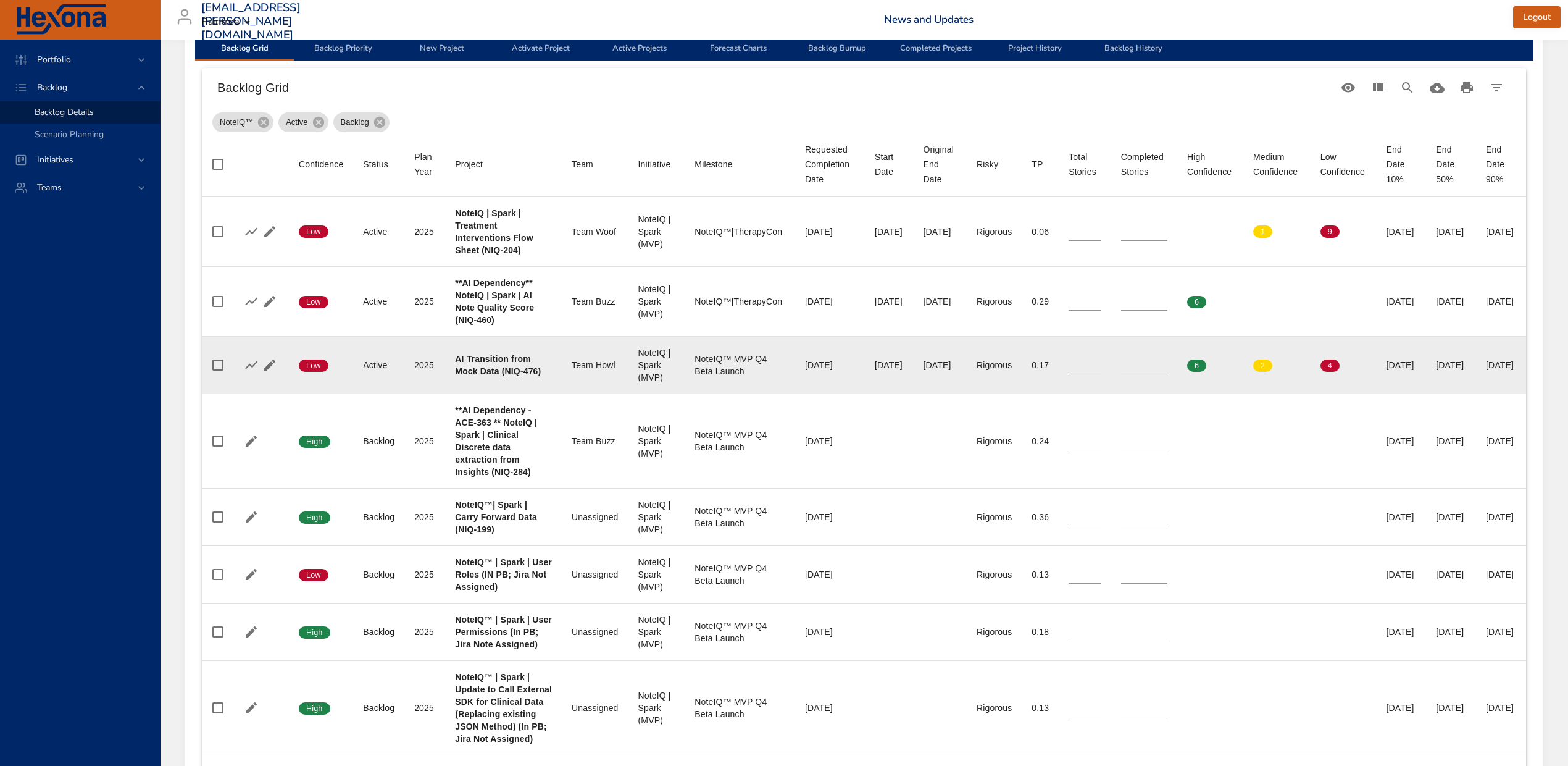
click at [571, 371] on div "Team Howl" at bounding box center [595, 365] width 47 height 12
drag, startPoint x: 632, startPoint y: 418, endPoint x: 713, endPoint y: 440, distance: 83.9
click at [713, 393] on tr "Confidence Low Status Active Plan Year [DATE] Project AI Transition from Mock D…" at bounding box center [863, 365] width 1323 height 58
click at [713, 377] on div "NoteIQ™ MVP Q4 Beta Launch" at bounding box center [739, 365] width 91 height 25
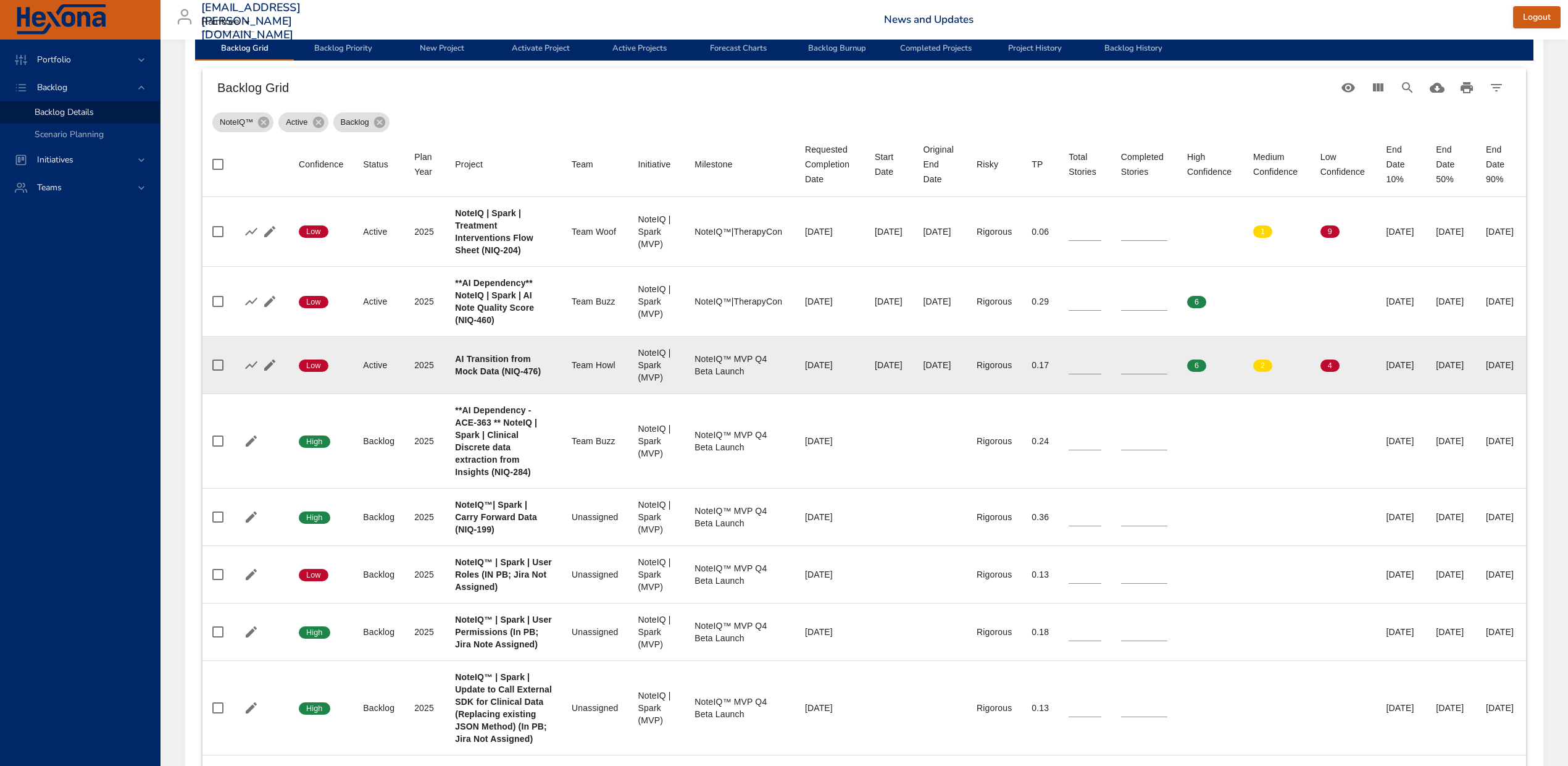
click at [695, 377] on div "NoteIQ™ MVP Q4 Beta Launch" at bounding box center [739, 365] width 91 height 25
click at [704, 377] on div "NoteIQ™ MVP Q4 Beta Launch" at bounding box center [739, 365] width 91 height 25
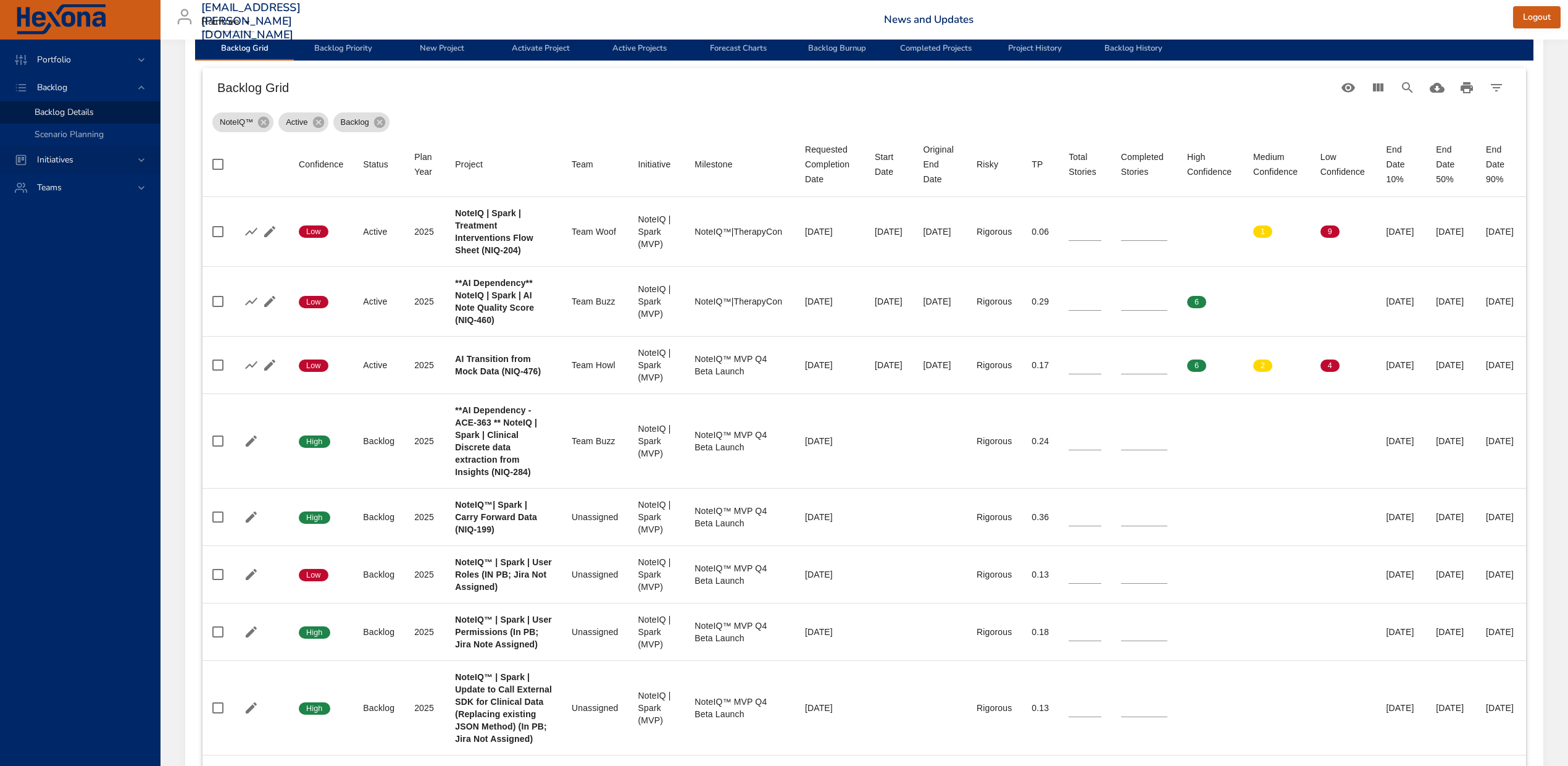
click at [89, 159] on div "Initiatives" at bounding box center [81, 160] width 108 height 13
click at [65, 159] on span "Milestone Details" at bounding box center [67, 162] width 67 height 12
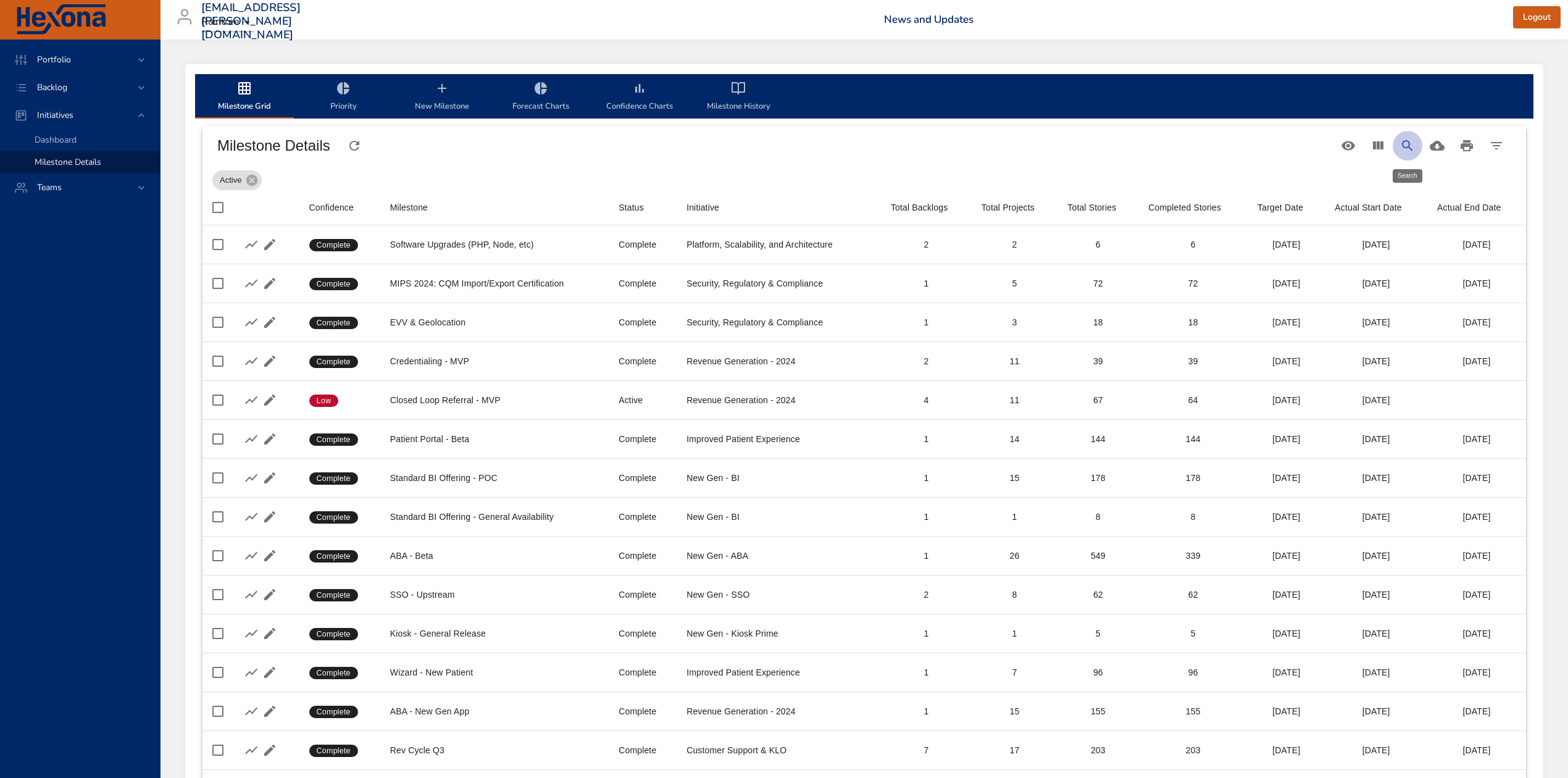
click at [1410, 138] on icon "Search" at bounding box center [1408, 145] width 14 height 14
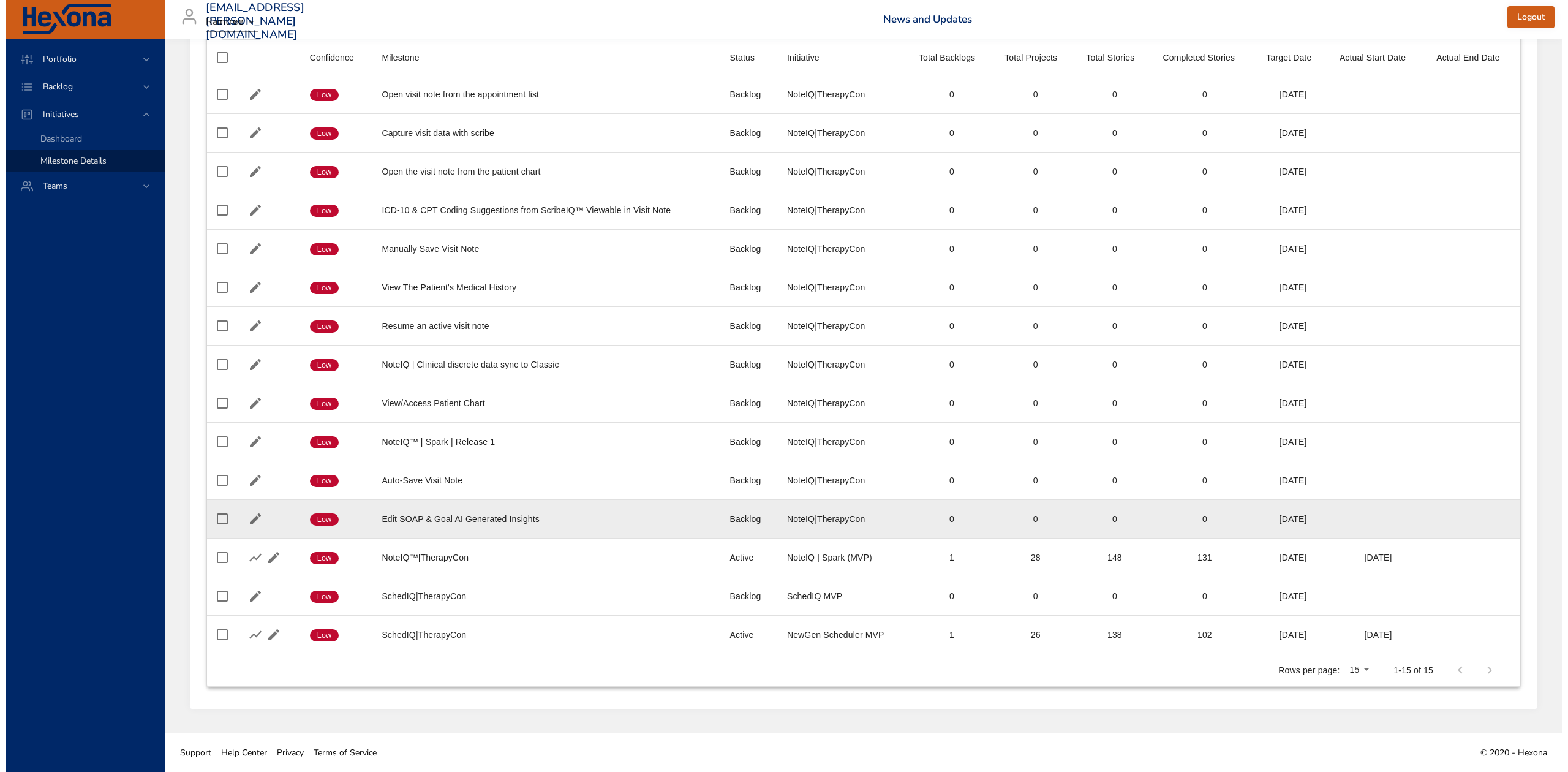
scroll to position [152, 0]
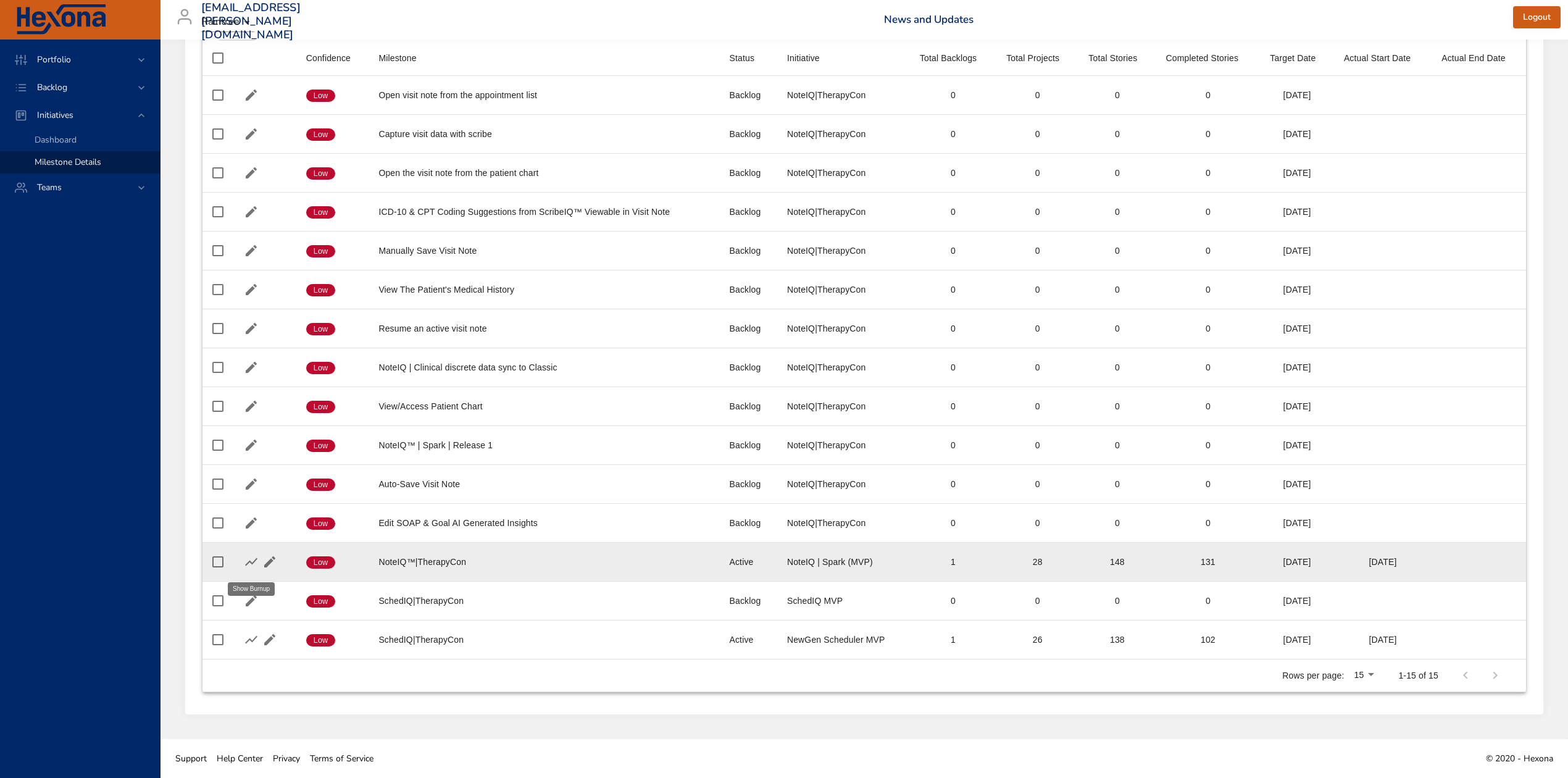
type input "*****"
click at [250, 560] on icon "button" at bounding box center [251, 562] width 14 height 14
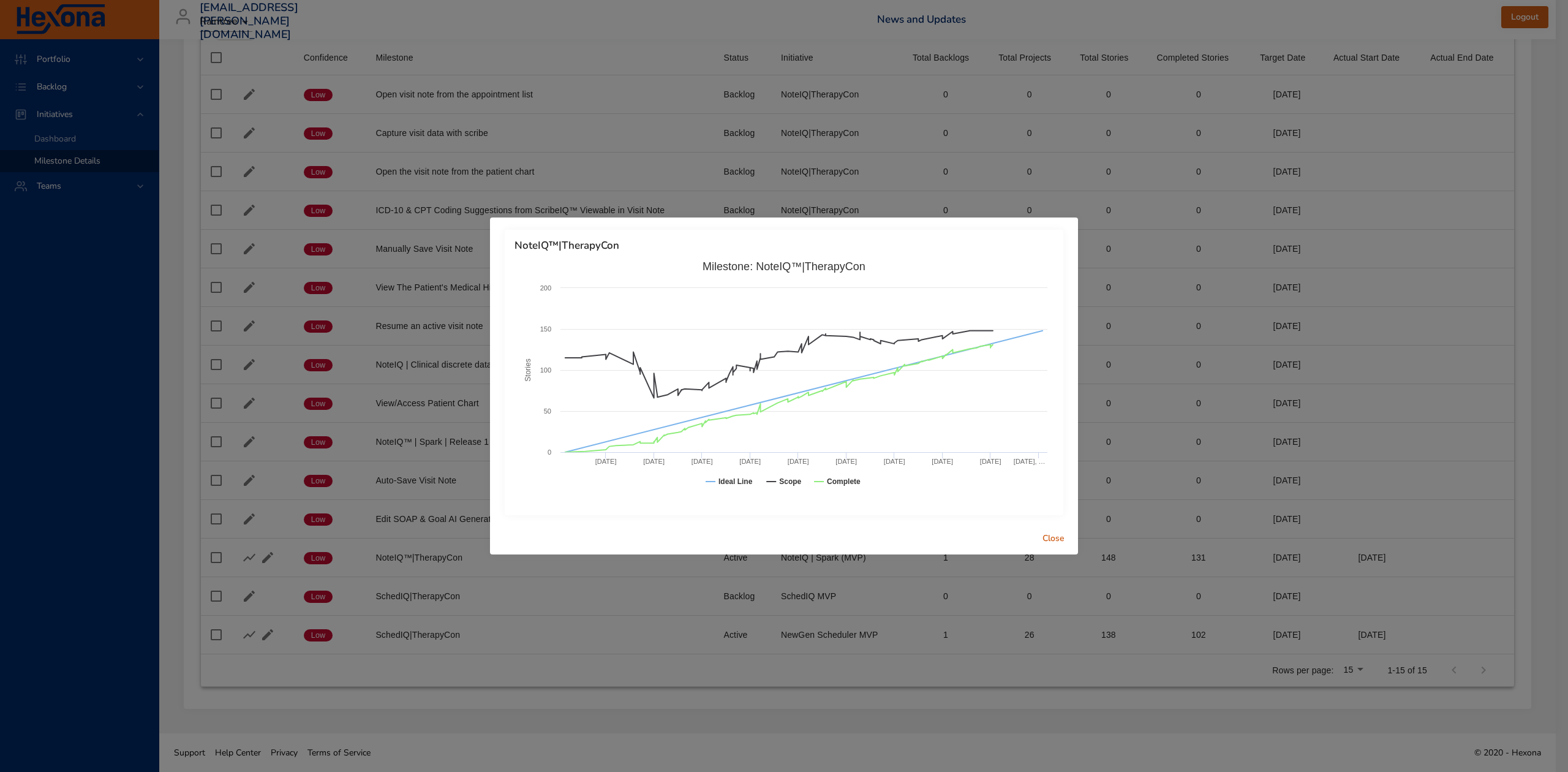
click at [1212, 410] on div "NoteIQ™|TherapyCon Created with Highcharts 9.0.1 Stories Milestone: NoteIQ™|The…" at bounding box center [784, 386] width 1568 height 772
